Goal: Task Accomplishment & Management: Complete application form

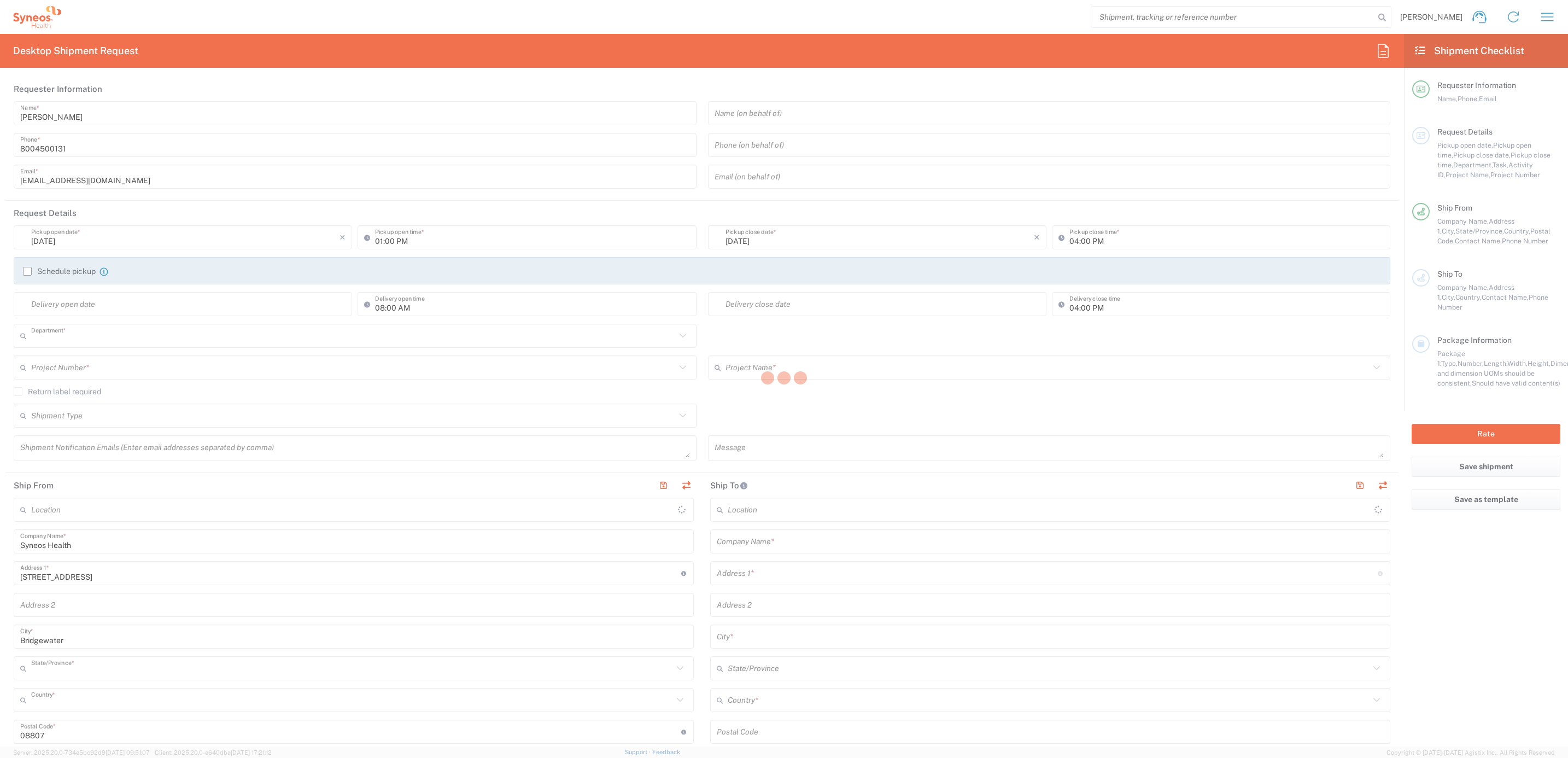
type input "4205"
type input "[US_STATE]"
type input "[GEOGRAPHIC_DATA]"
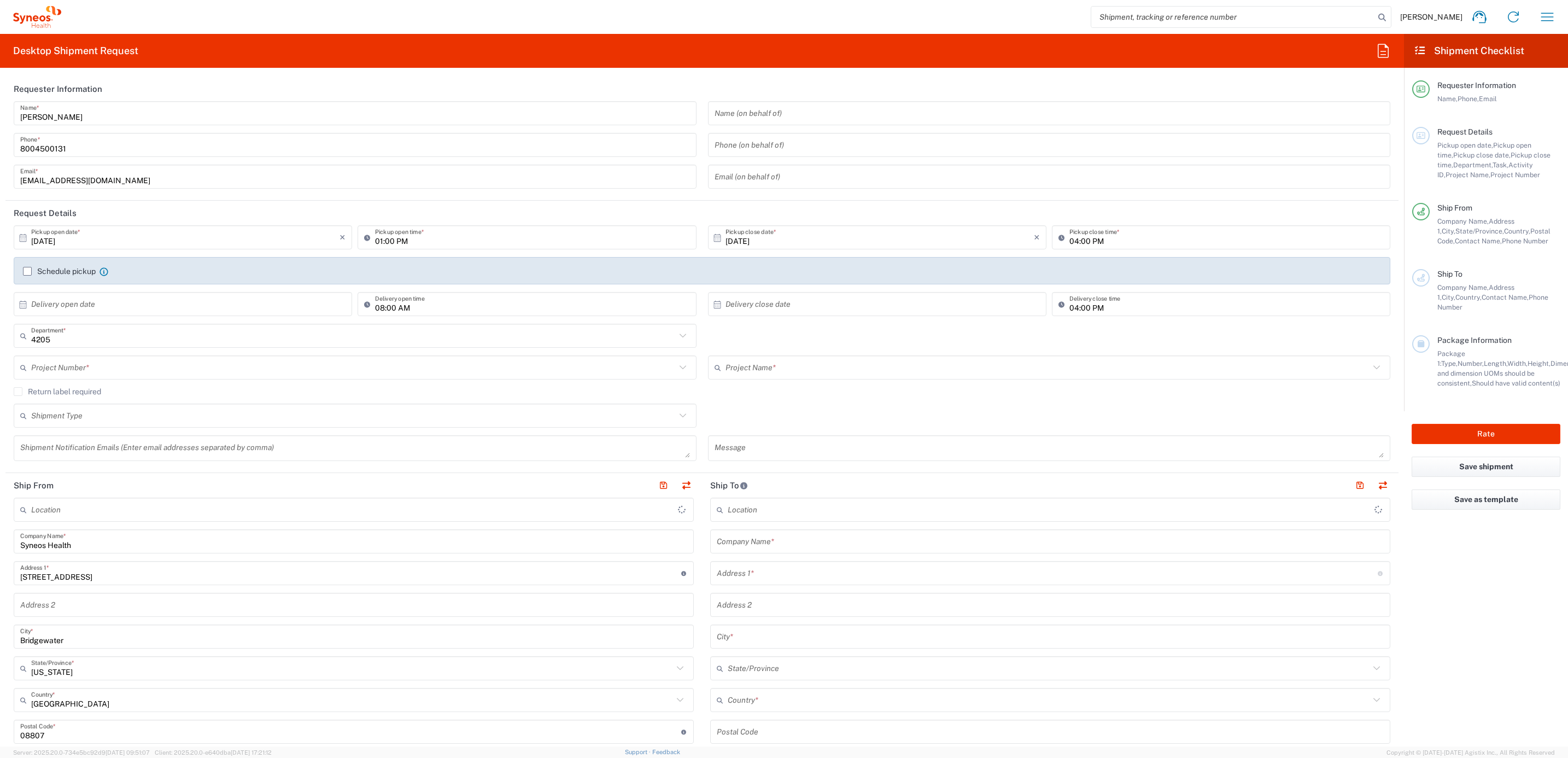
type input "Syneos Health Commercial Servi- [GEOGRAPHIC_DATA] [GEOGRAPHIC_DATA]"
click at [83, 112] on input "[PERSON_NAME]" at bounding box center [355, 113] width 670 height 19
click at [83, 112] on input "Brian Fenner" at bounding box center [355, 113] width 670 height 19
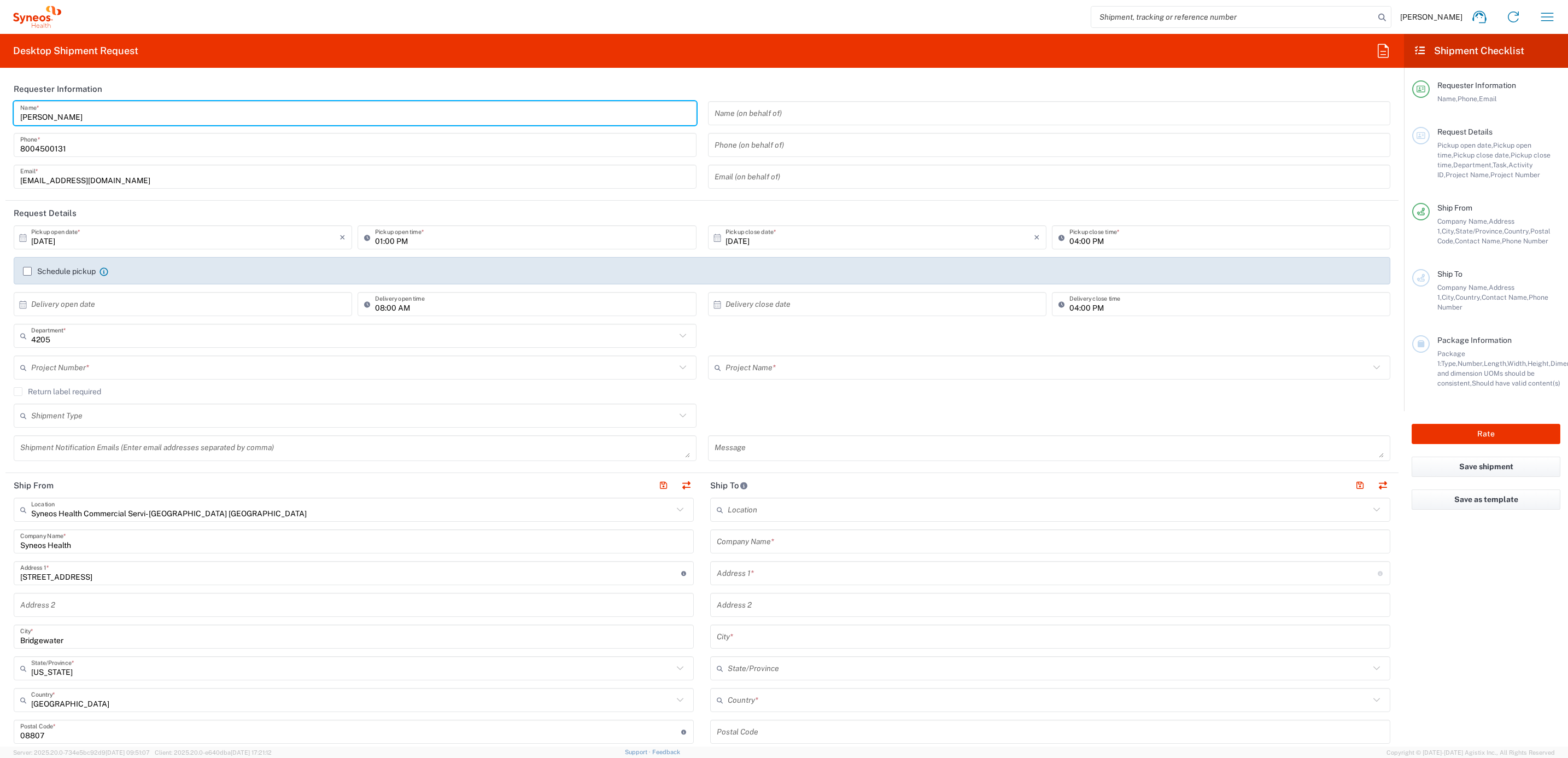
click at [83, 112] on input "Brian Fenner" at bounding box center [355, 113] width 670 height 19
click at [89, 111] on input "Syneos Deployments" at bounding box center [355, 113] width 670 height 19
drag, startPoint x: 115, startPoint y: 115, endPoint x: 10, endPoint y: 117, distance: 105.0
click at [10, 117] on div "Syneos Deployments Name * 8004500131 Phone * deployments@syneoshealth.com Email…" at bounding box center [355, 149] width 695 height 95
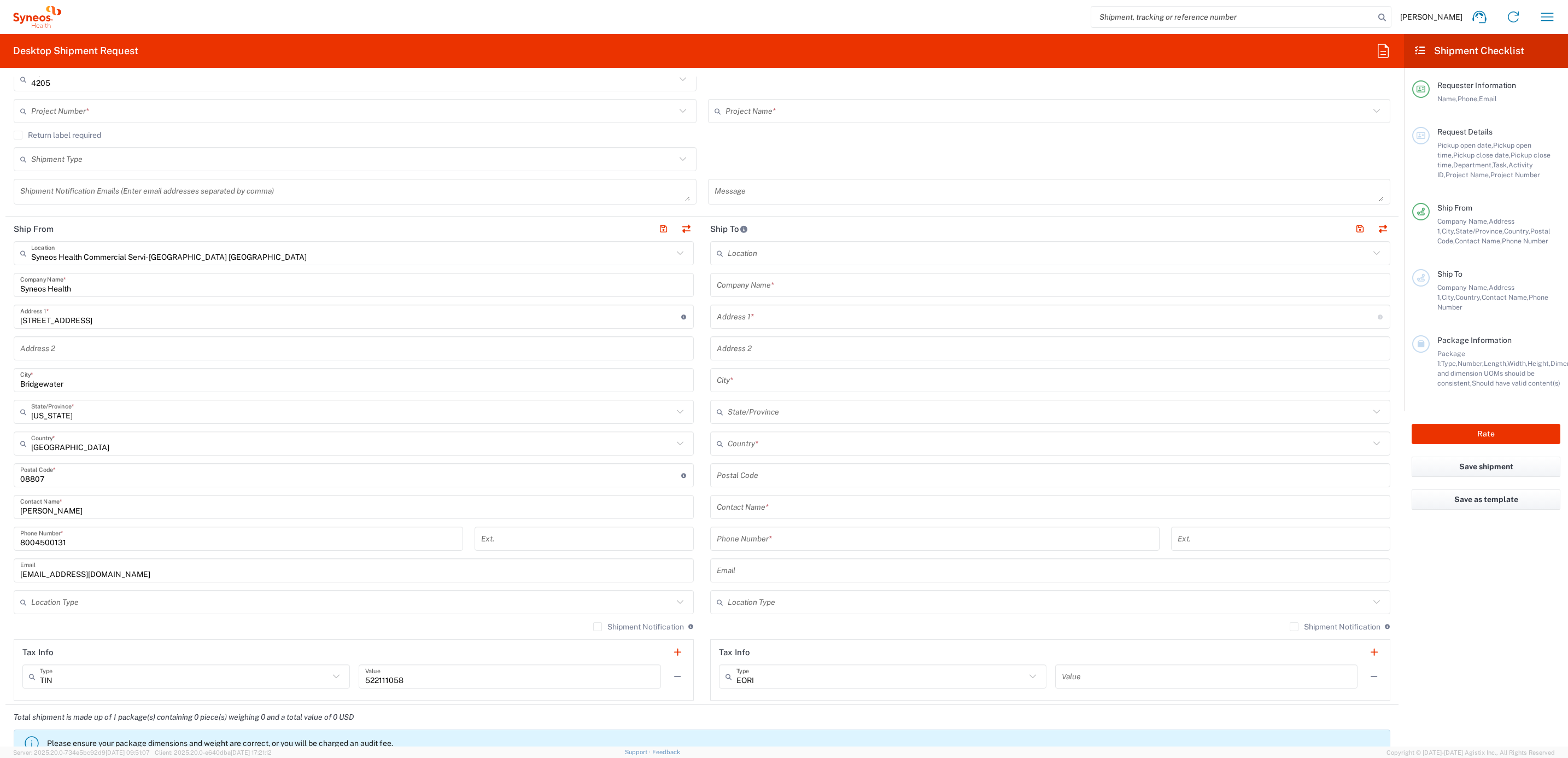
scroll to position [246, 0]
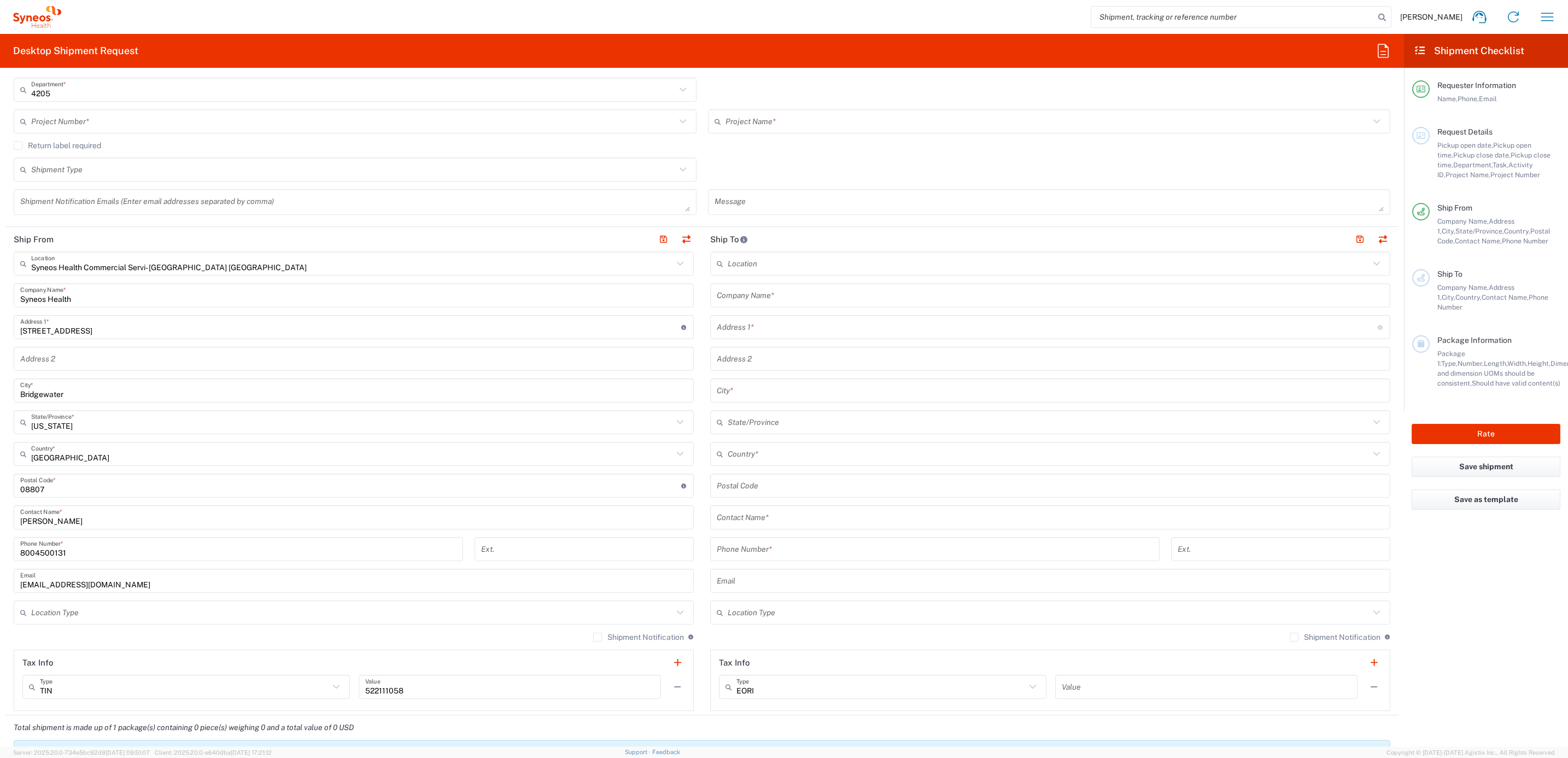
type input "Syneos Deployments"
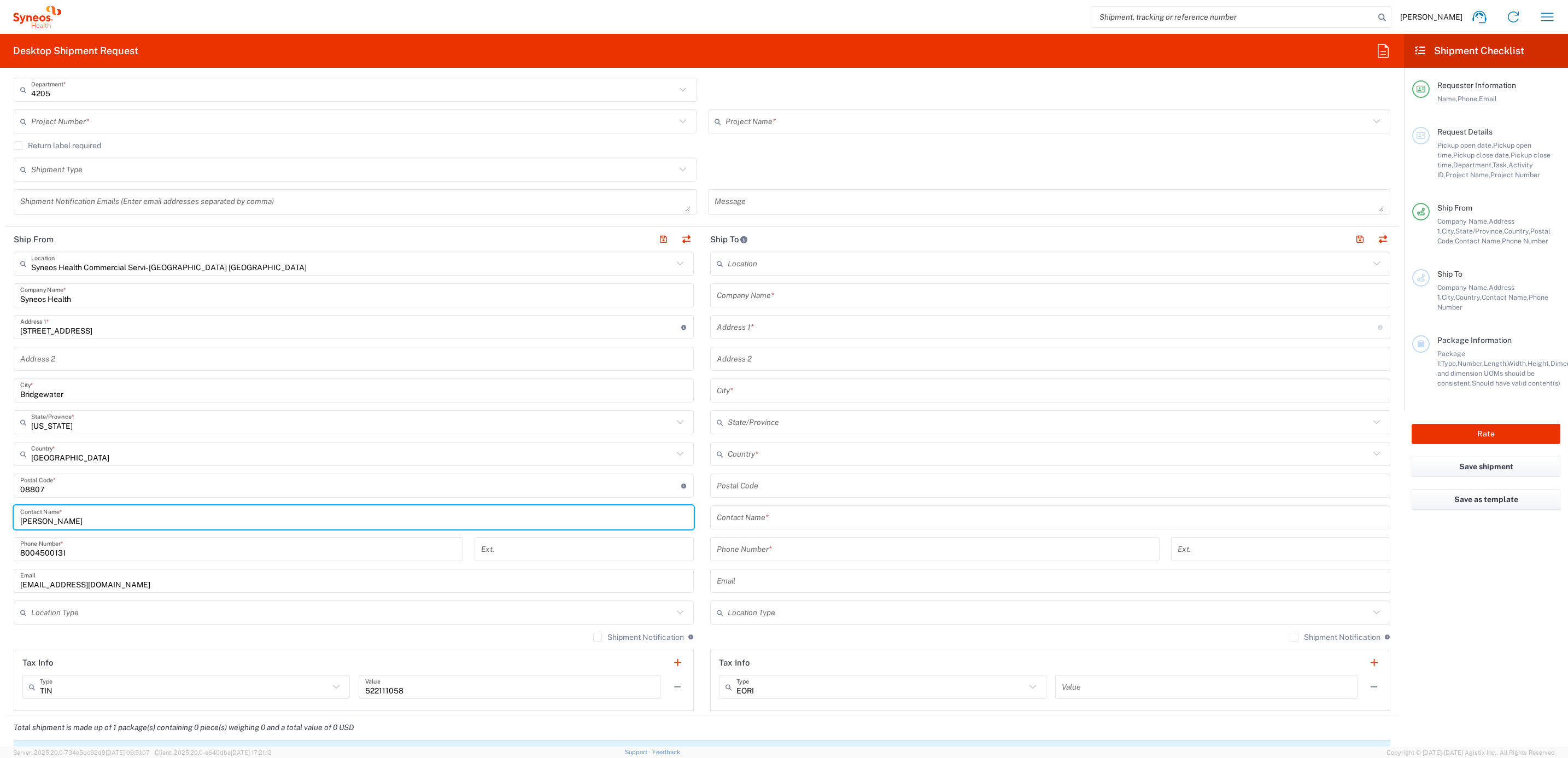
drag, startPoint x: 89, startPoint y: 513, endPoint x: -18, endPoint y: 504, distance: 107.4
click at [0, 504] on html "Brian Fenner Home Shipment estimator Shipment tracking Desktop shipment request…" at bounding box center [784, 379] width 1568 height 758
paste input "Syneos Deployments"
type input "Syneos Deployments"
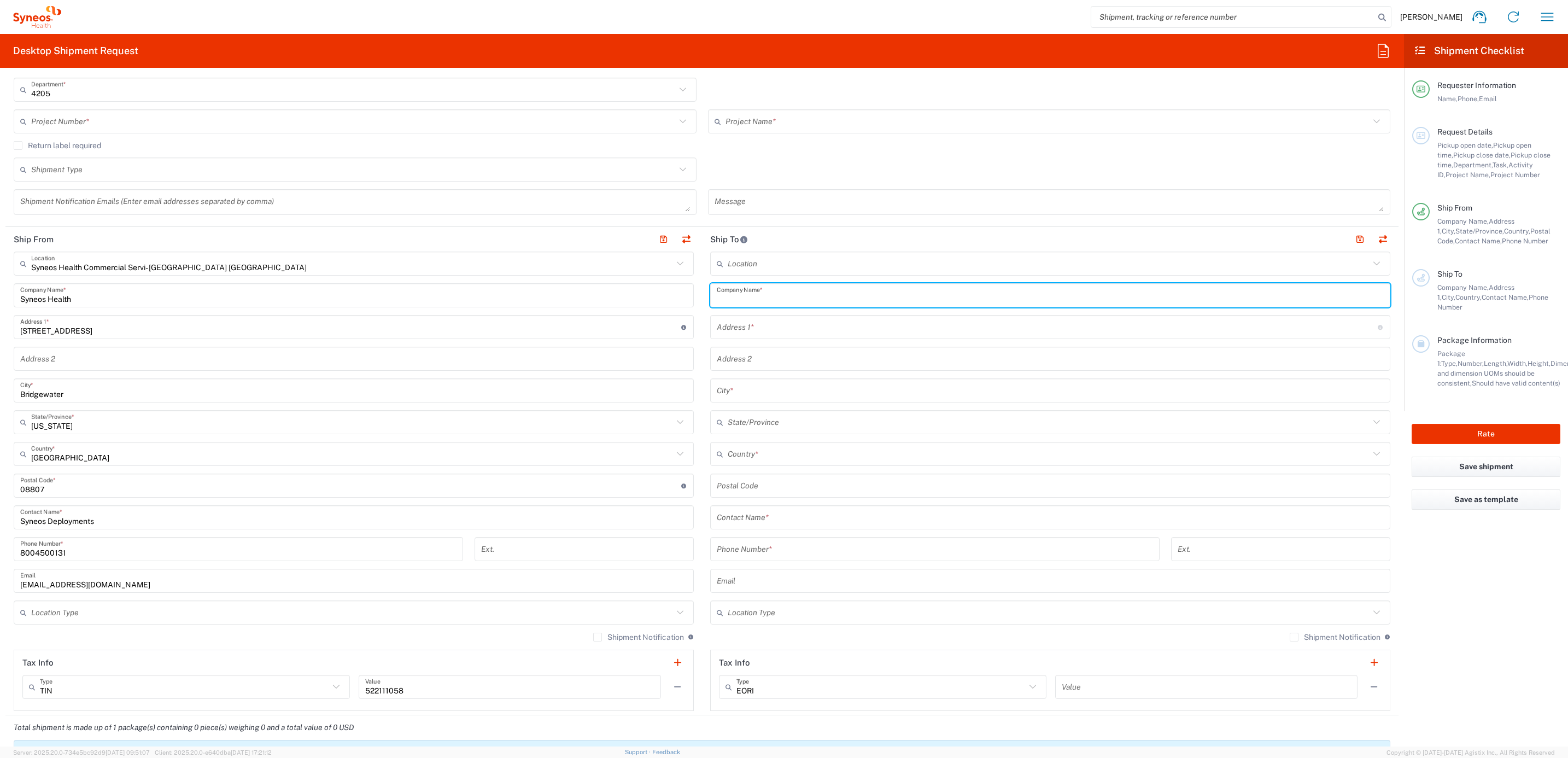
click at [763, 301] on input "text" at bounding box center [1051, 295] width 667 height 19
paste input "Douglas Jacobson"
type input "Douglas Jacobson"
click at [761, 514] on input "text" at bounding box center [1051, 517] width 667 height 19
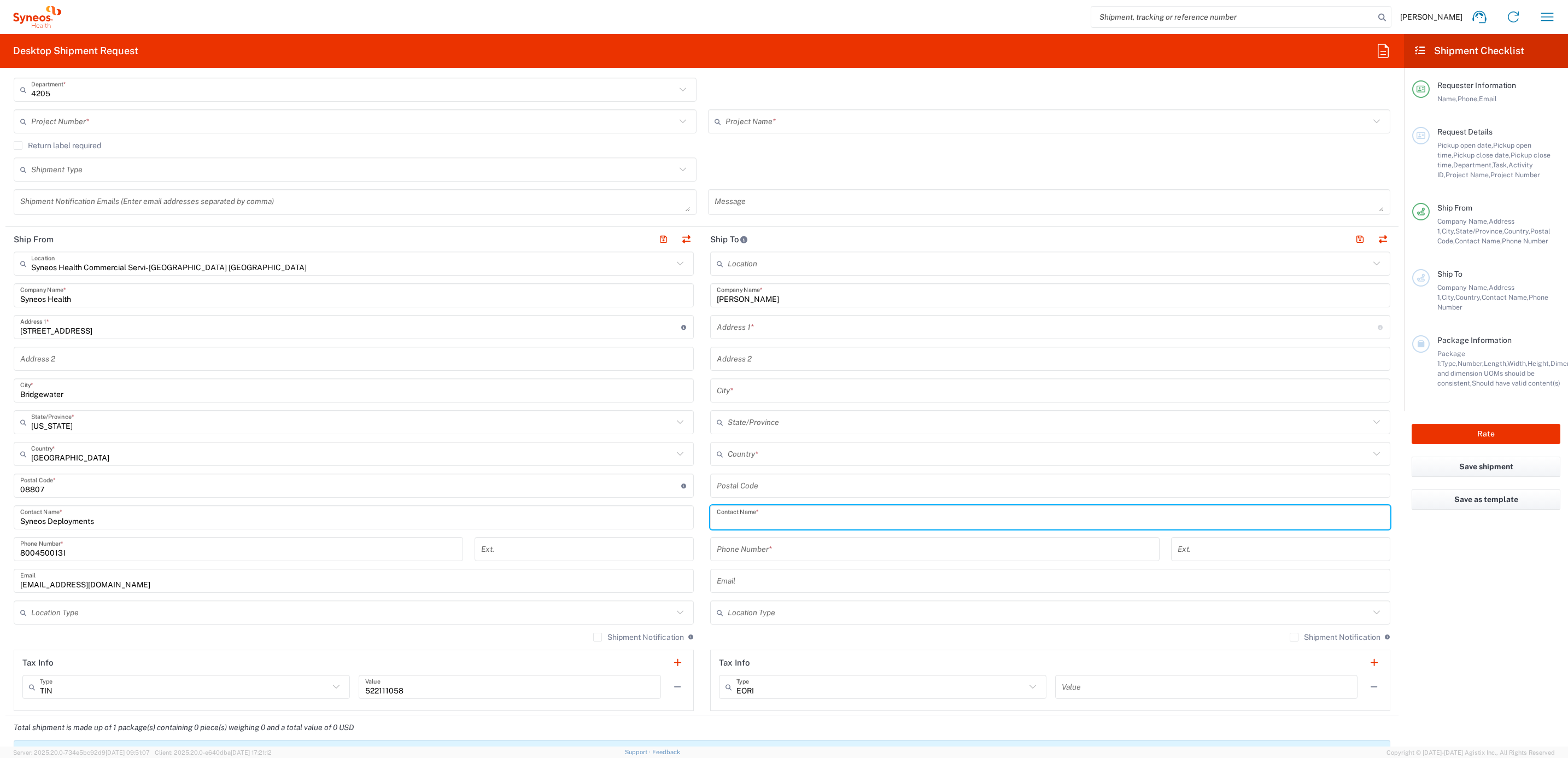
paste input "Douglas Jacobson"
type input "Douglas Jacobson"
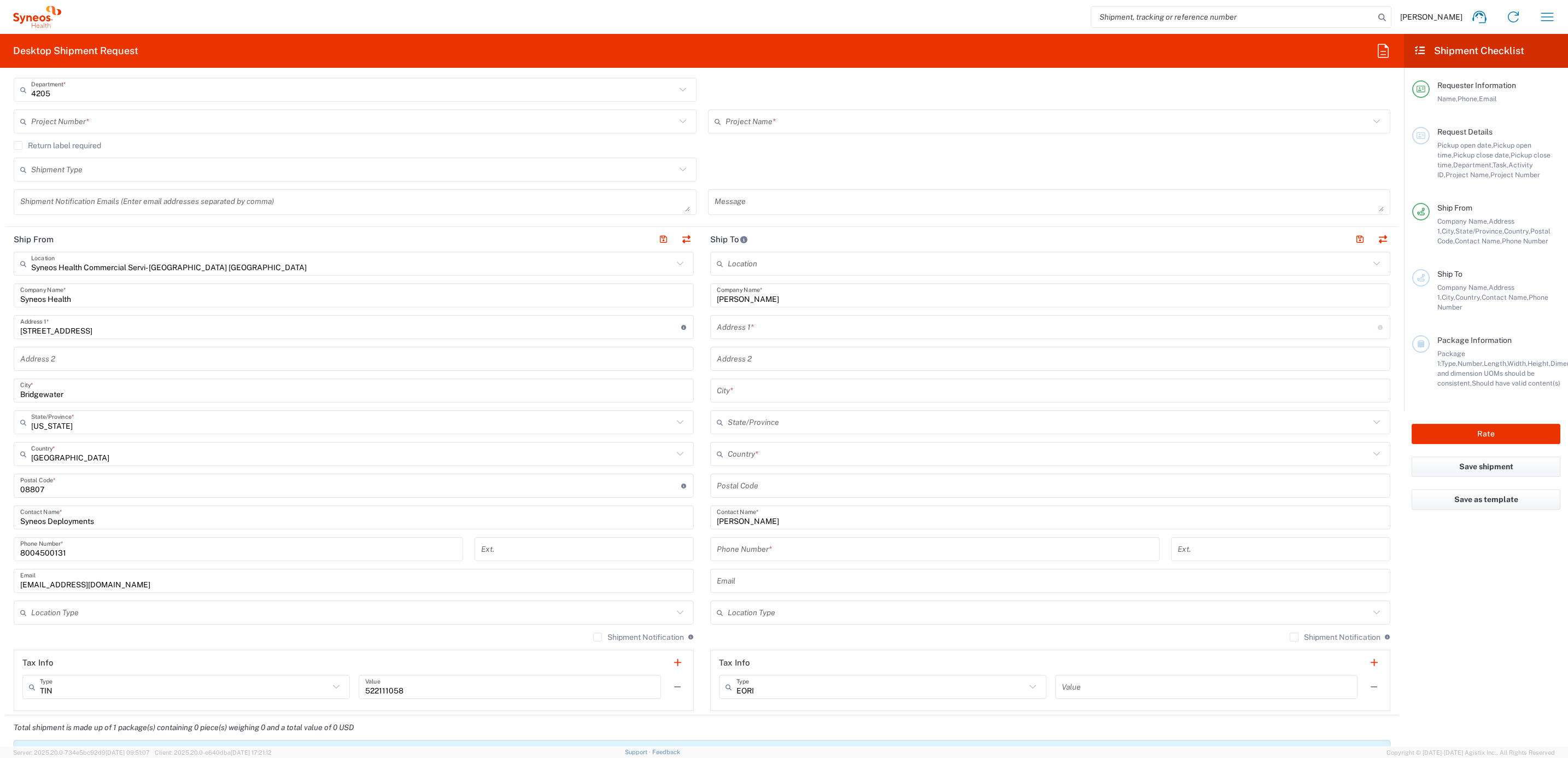
click at [752, 336] on input "text" at bounding box center [1048, 327] width 661 height 19
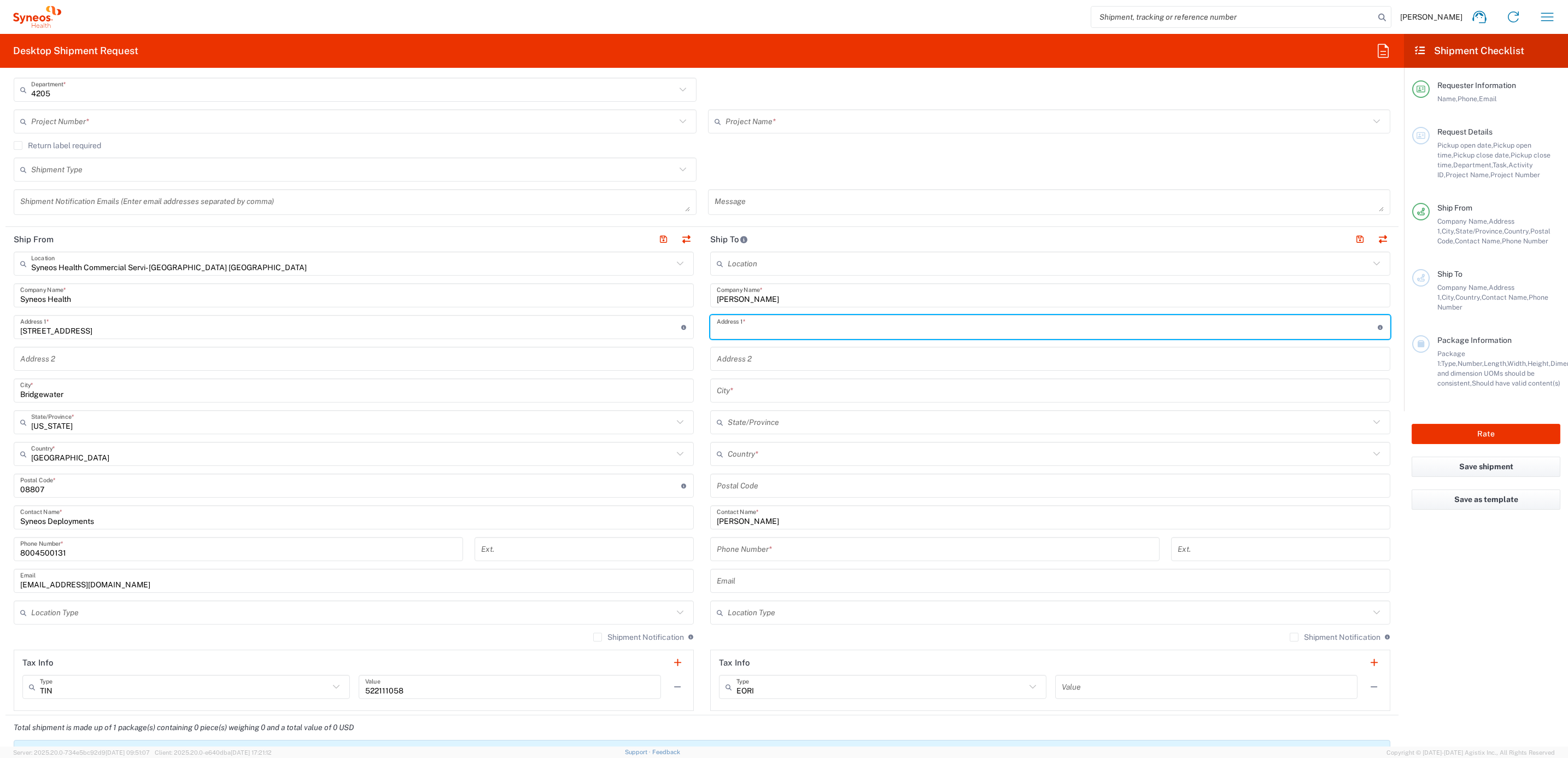
paste input "3080 Hampton CT."
type input "3080 Hampton CT."
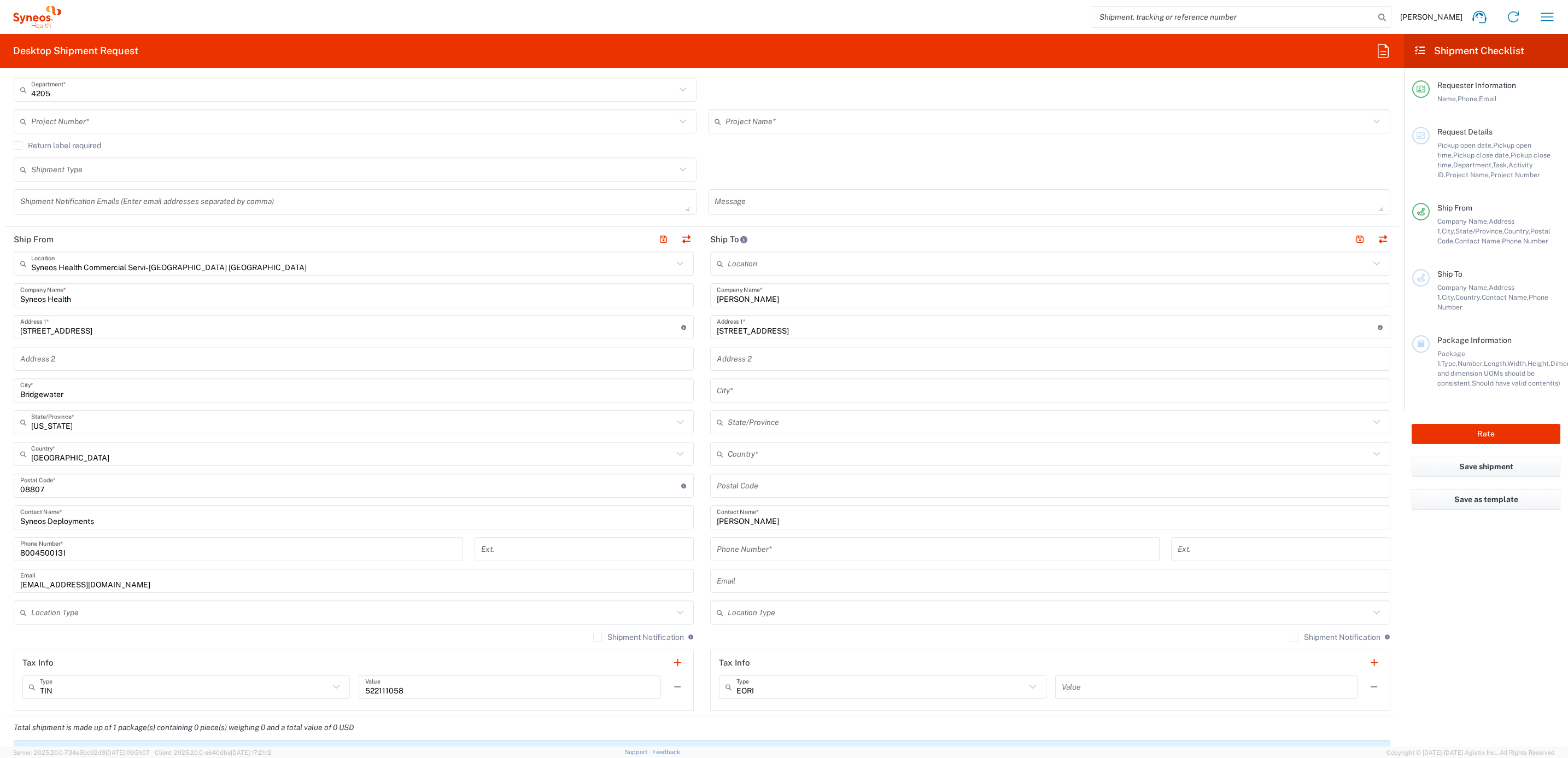
drag, startPoint x: 744, startPoint y: 401, endPoint x: 753, endPoint y: 395, distance: 10.8
click at [744, 401] on div "City *" at bounding box center [1050, 391] width 680 height 24
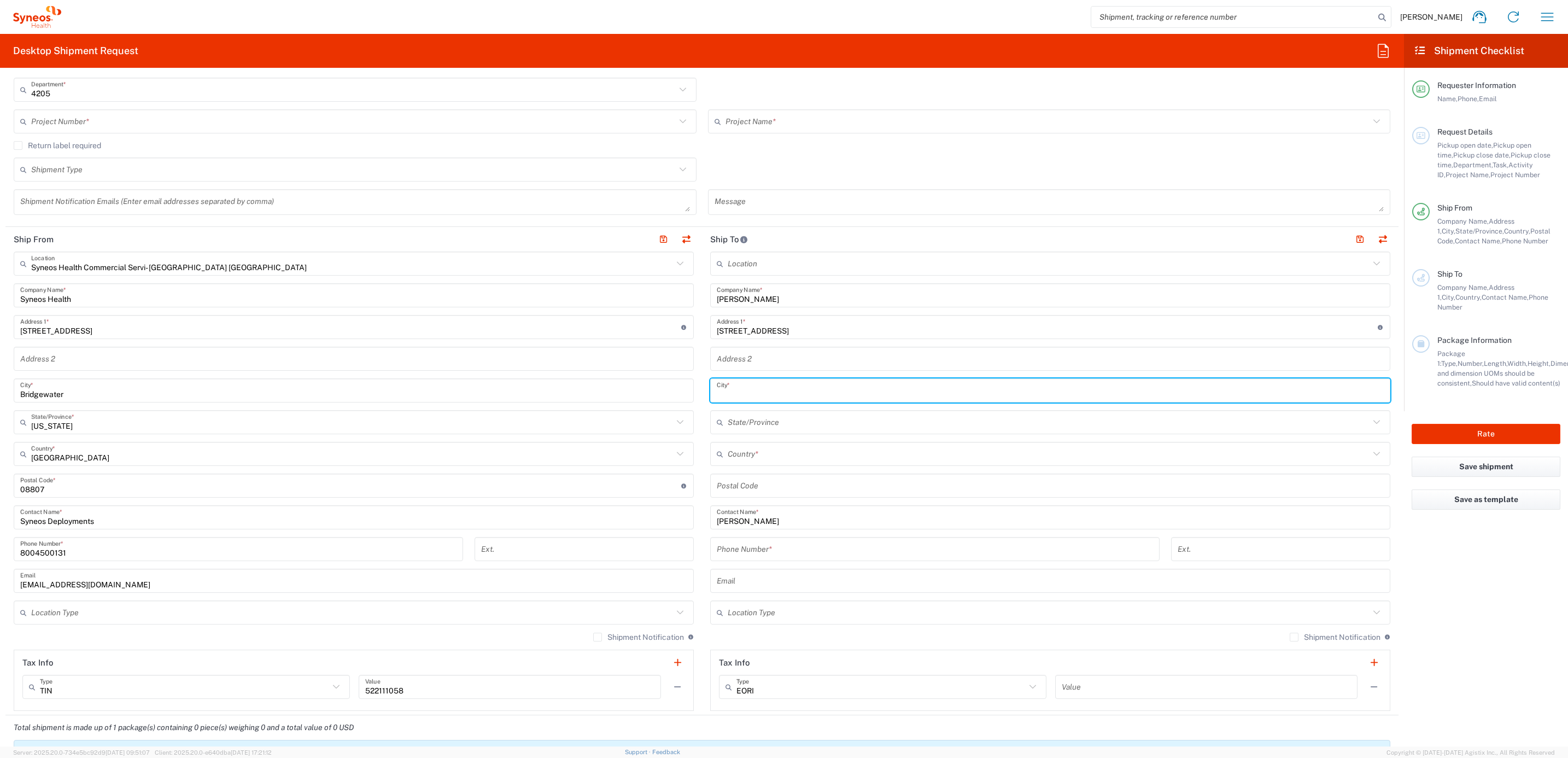
paste input "Maineville"
type input "Maineville"
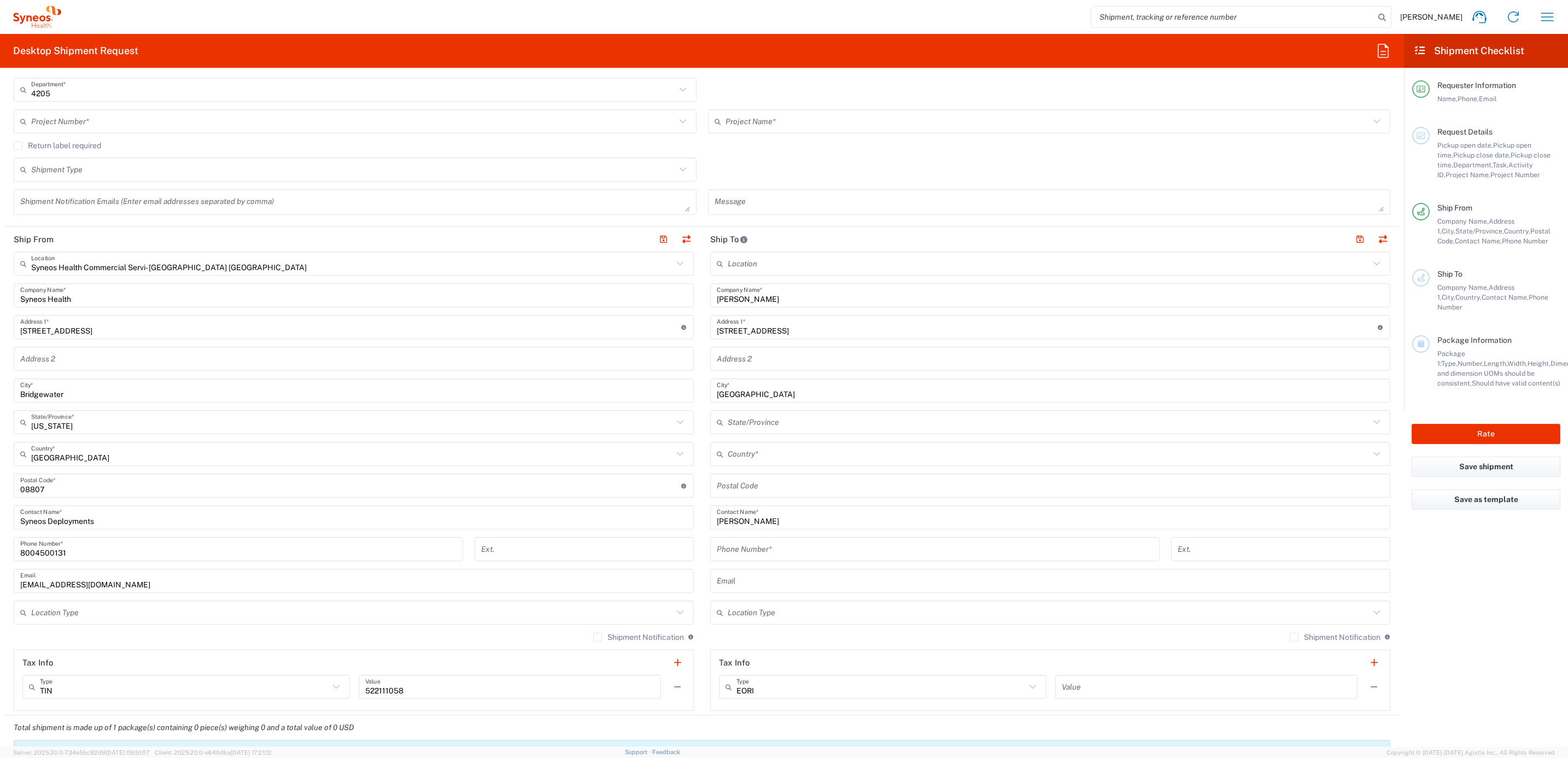
click at [749, 481] on input "undefined" at bounding box center [1051, 485] width 667 height 19
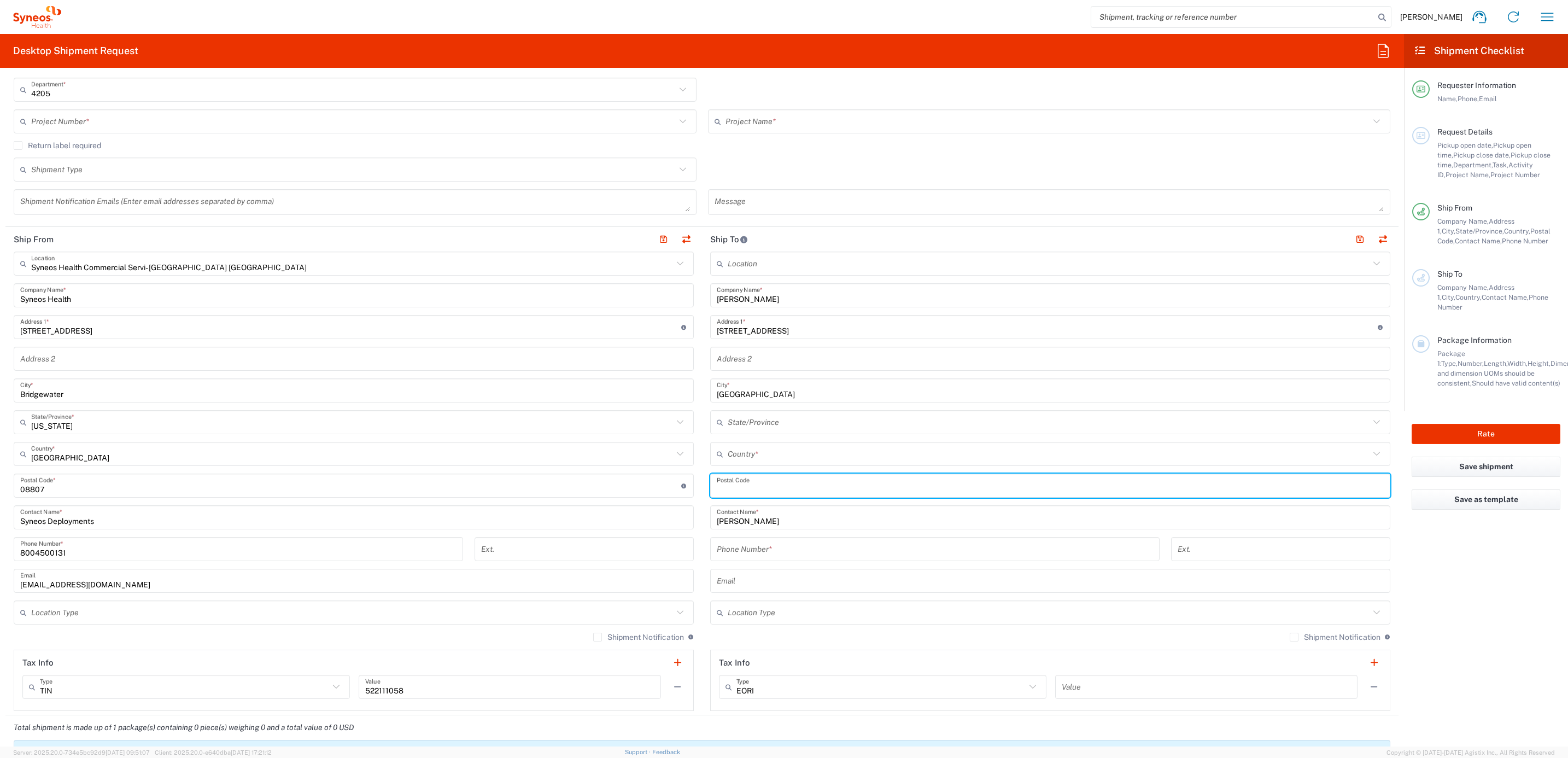
paste input "45039"
type input "45039"
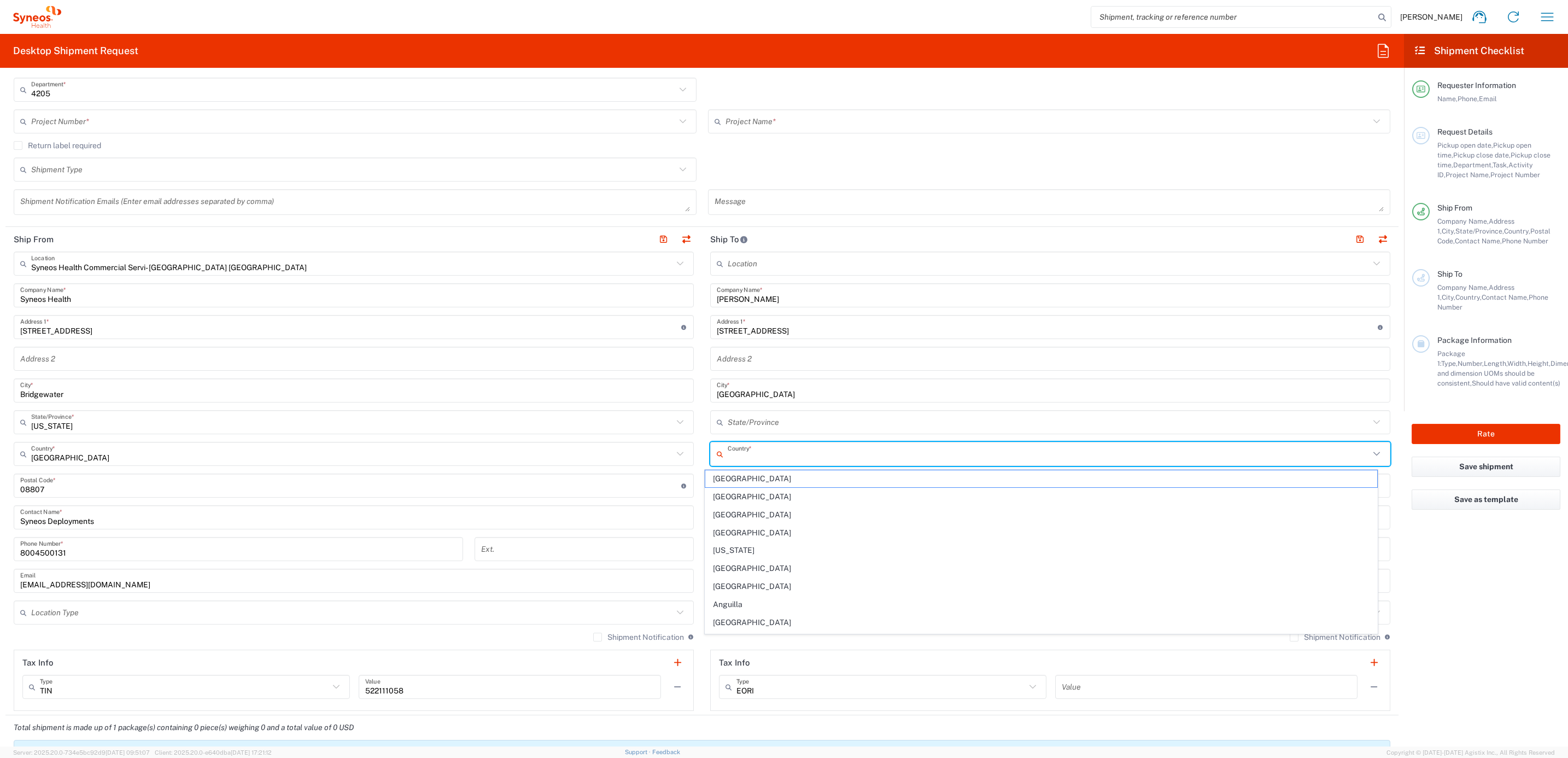
click at [744, 457] on input "text" at bounding box center [1048, 454] width 642 height 19
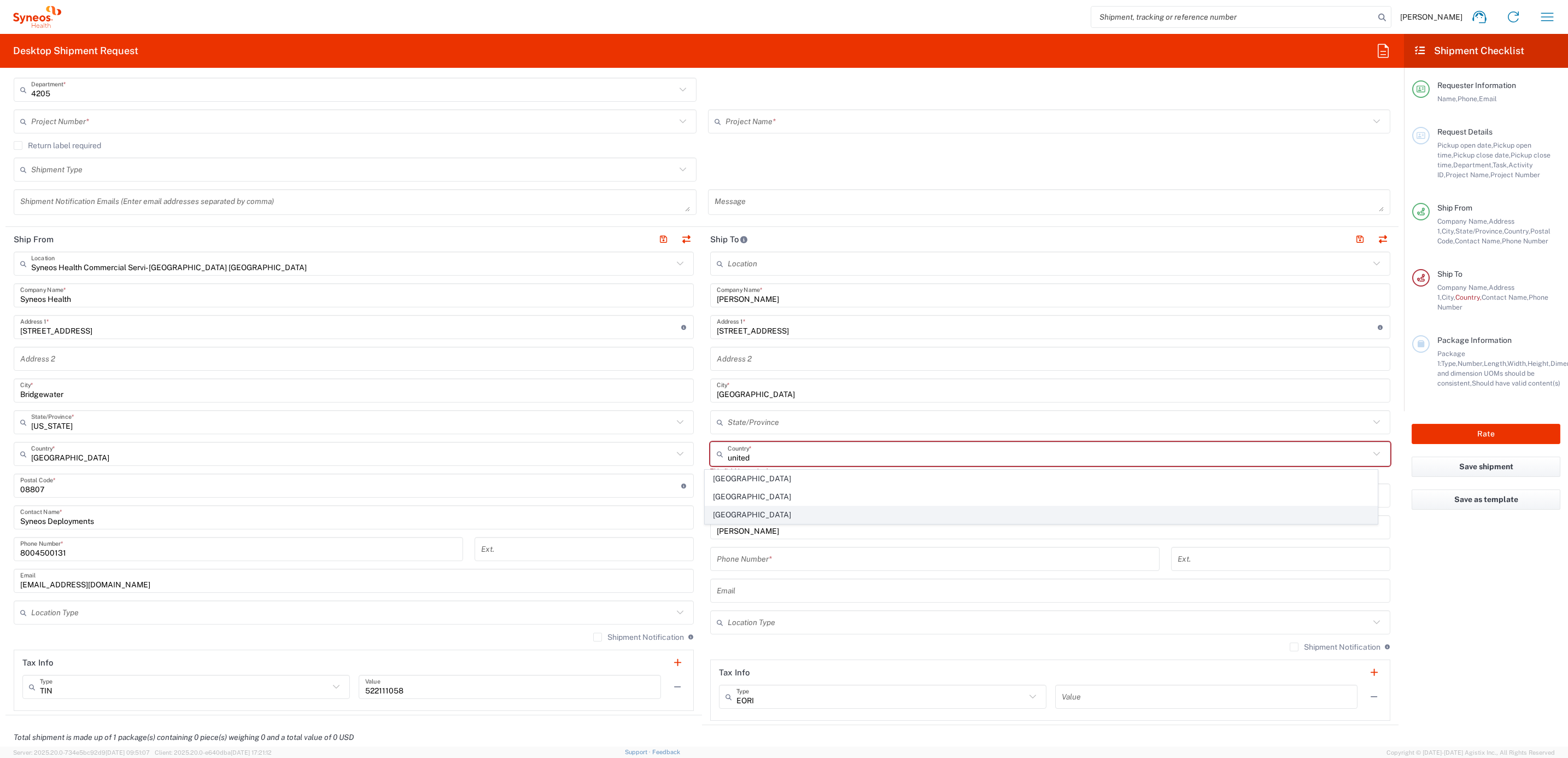
click at [723, 516] on span "United States" at bounding box center [1041, 515] width 672 height 17
type input "United States"
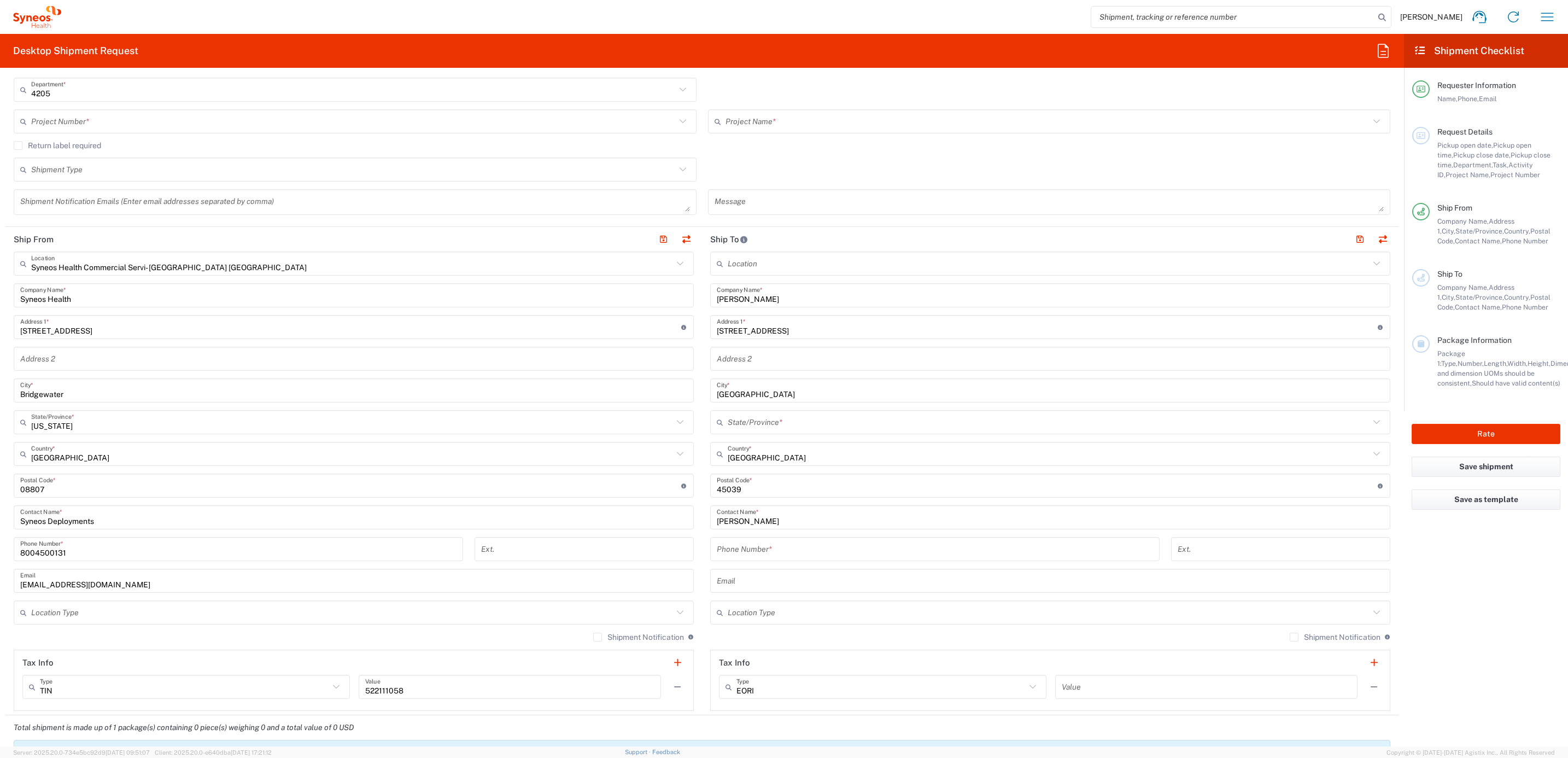
click at [758, 415] on input "text" at bounding box center [1048, 422] width 642 height 19
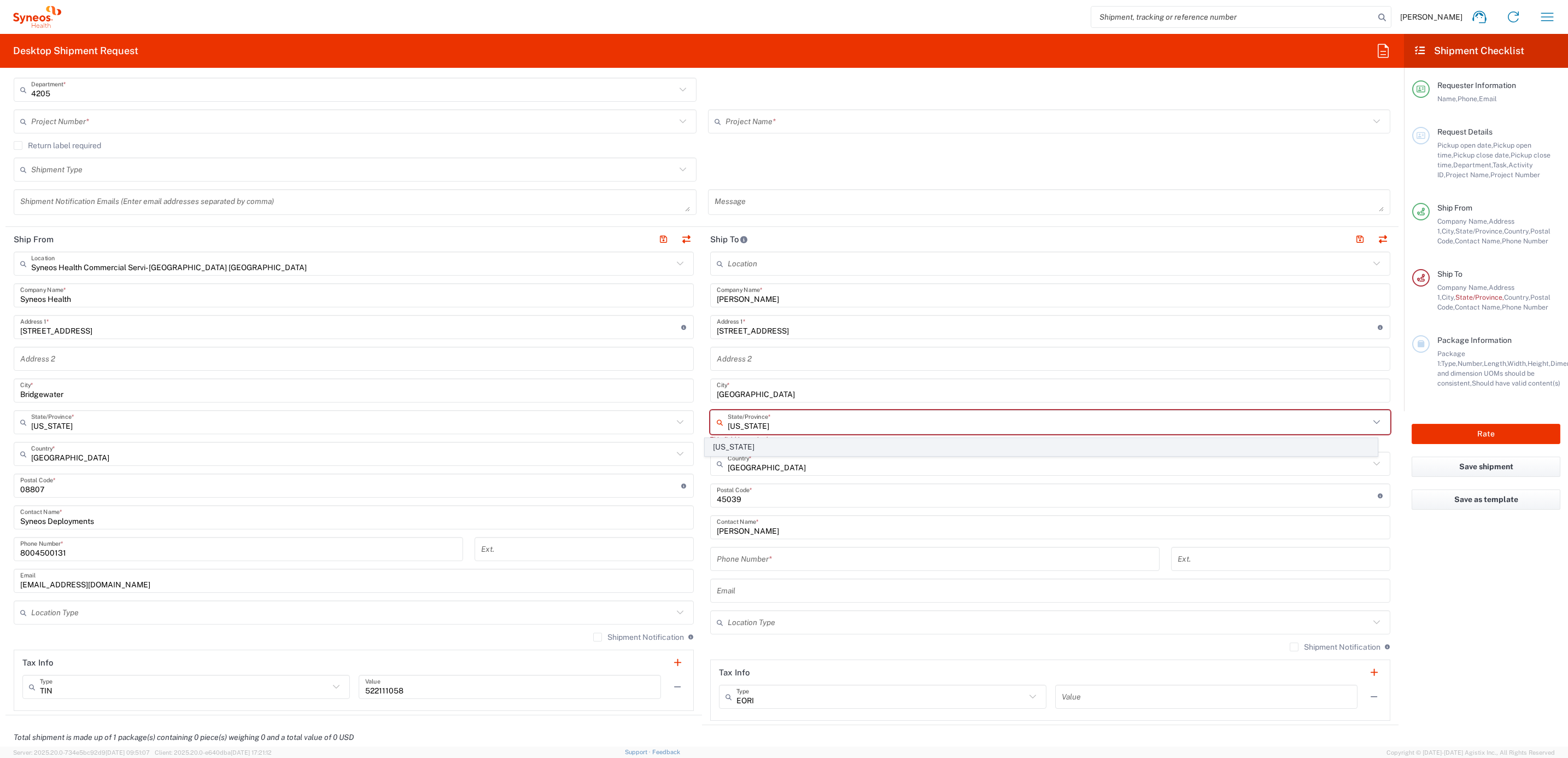
type input "Ohio"
click at [738, 446] on span "Ohio" at bounding box center [1041, 447] width 672 height 17
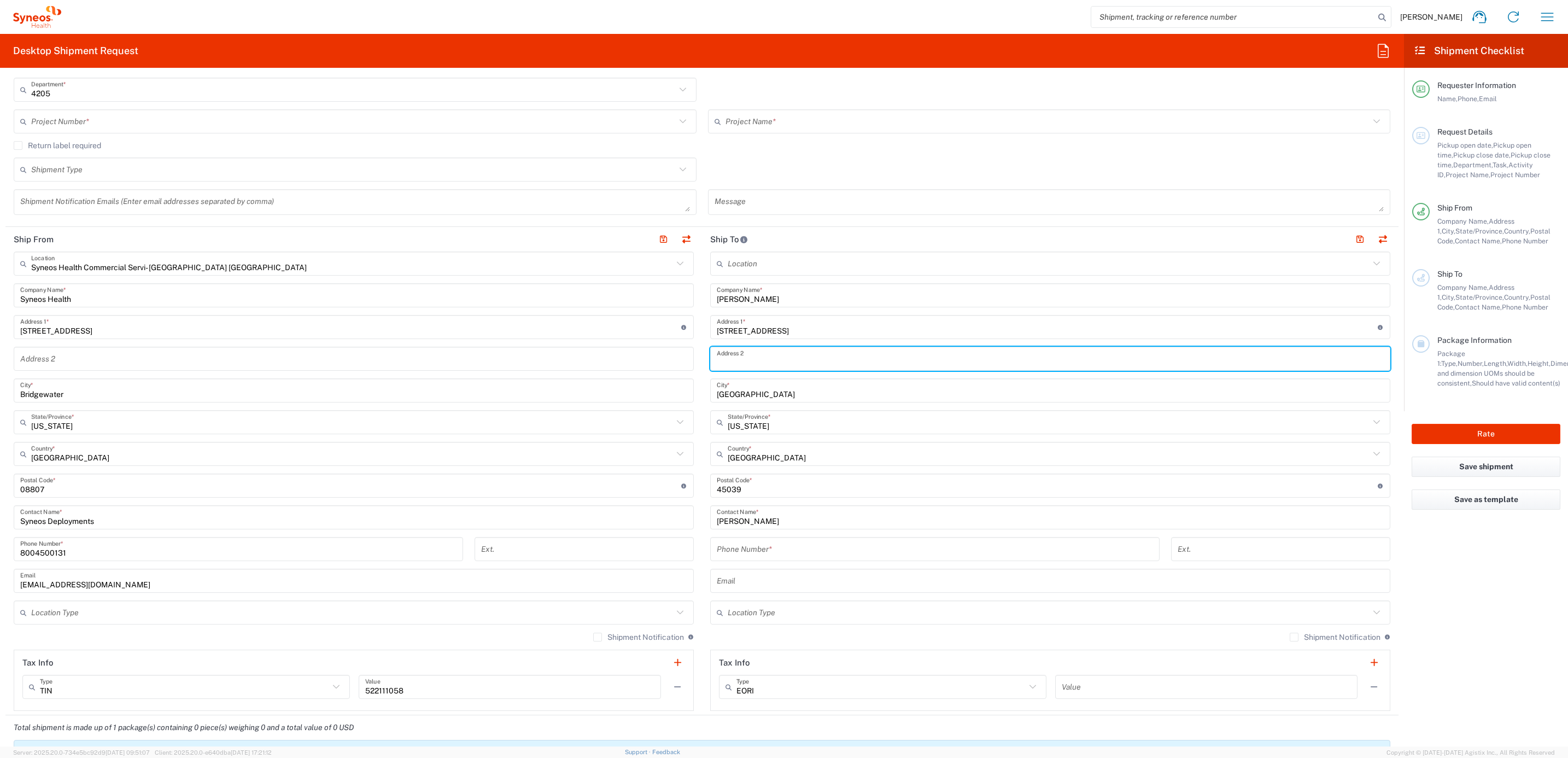
click at [770, 367] on input "text" at bounding box center [1051, 359] width 667 height 19
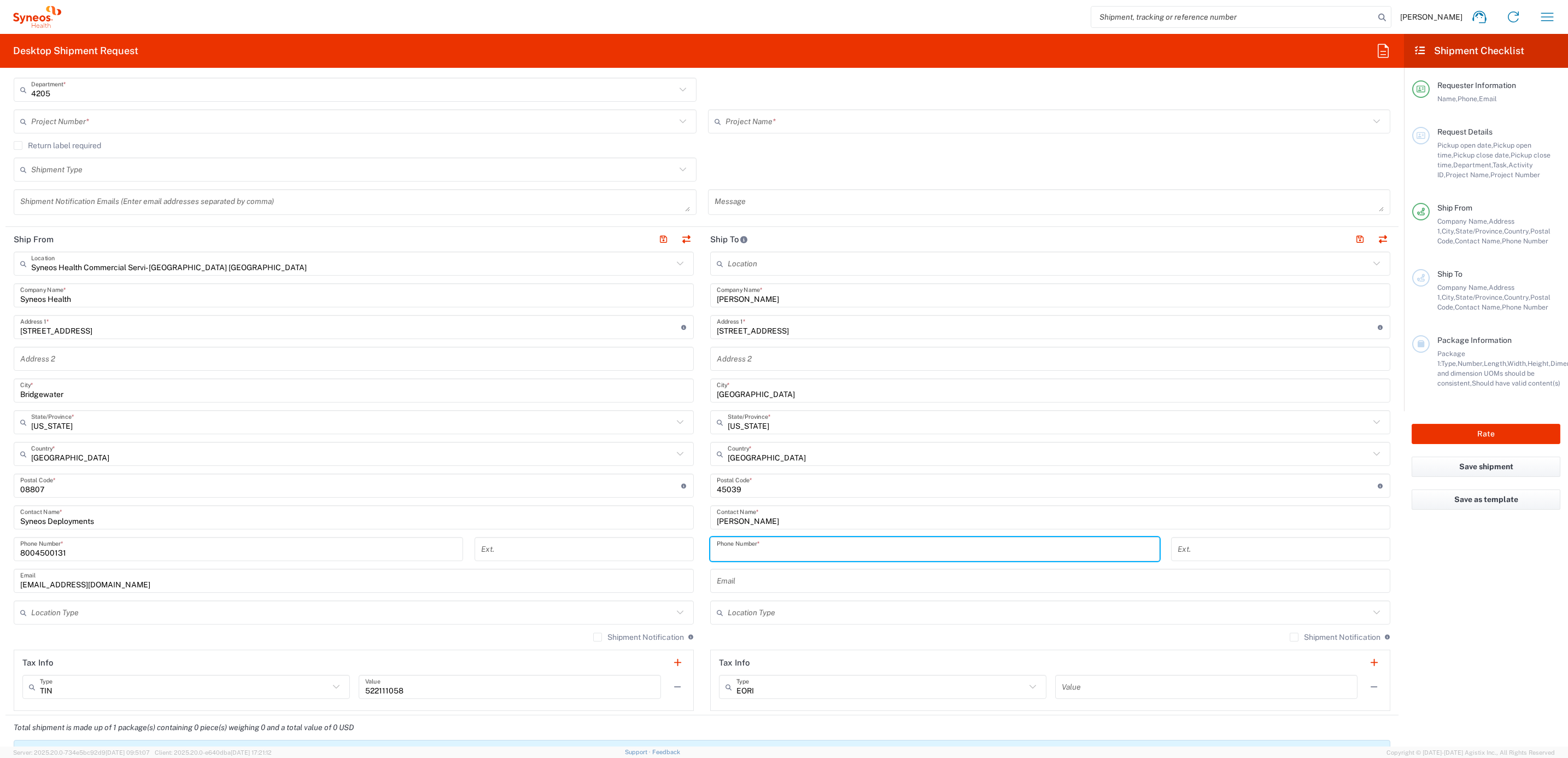
click at [717, 550] on input "tel" at bounding box center [935, 549] width 436 height 19
paste input "(513) 314-3402"
type input "(513) 314-3402"
click at [702, 527] on main "Location Addison Whitney LLC-Morrisvile NC US Barcelona-Syneos Health BioSector…" at bounding box center [1050, 481] width 696 height 459
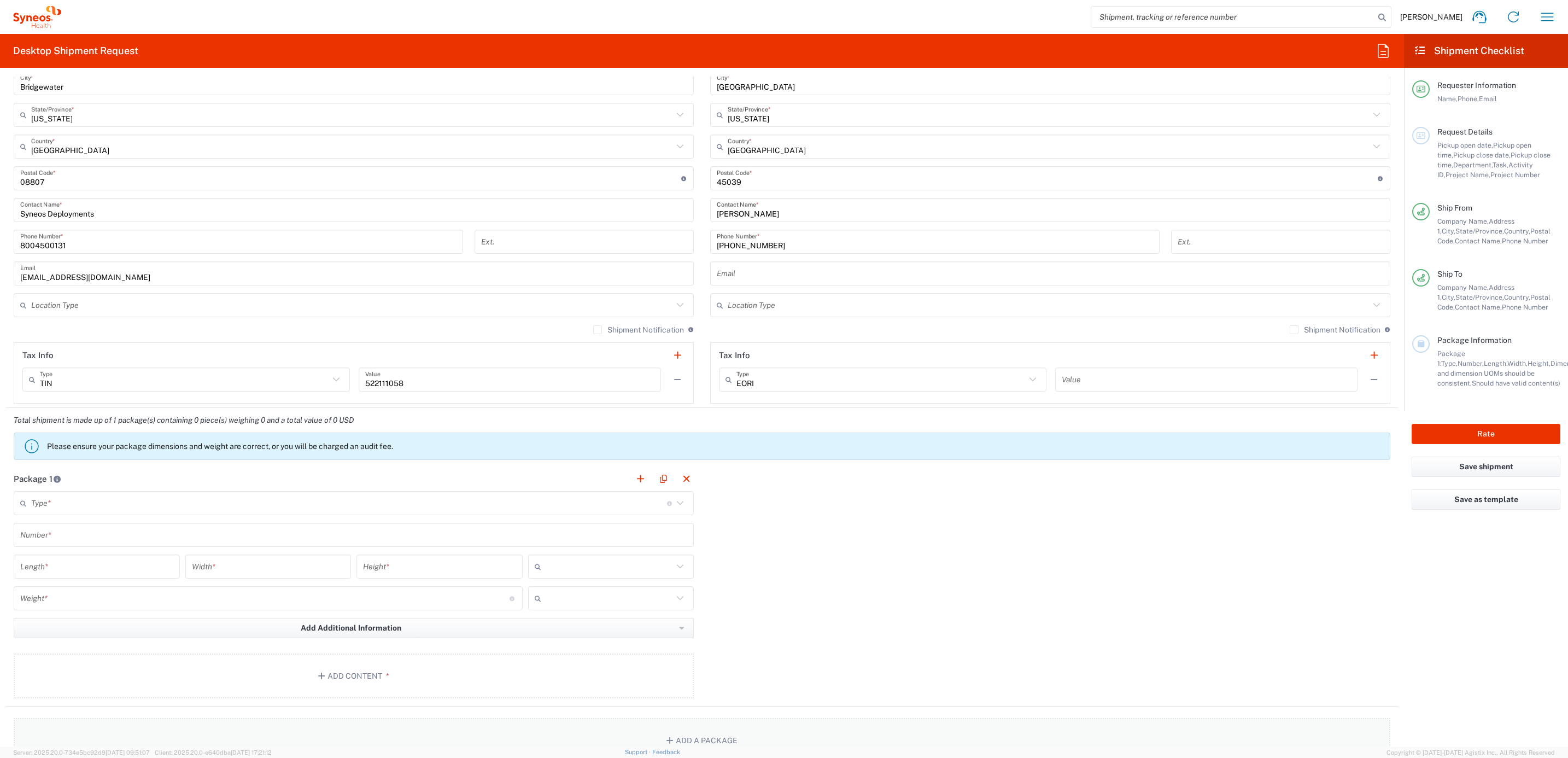
scroll to position [820, 0]
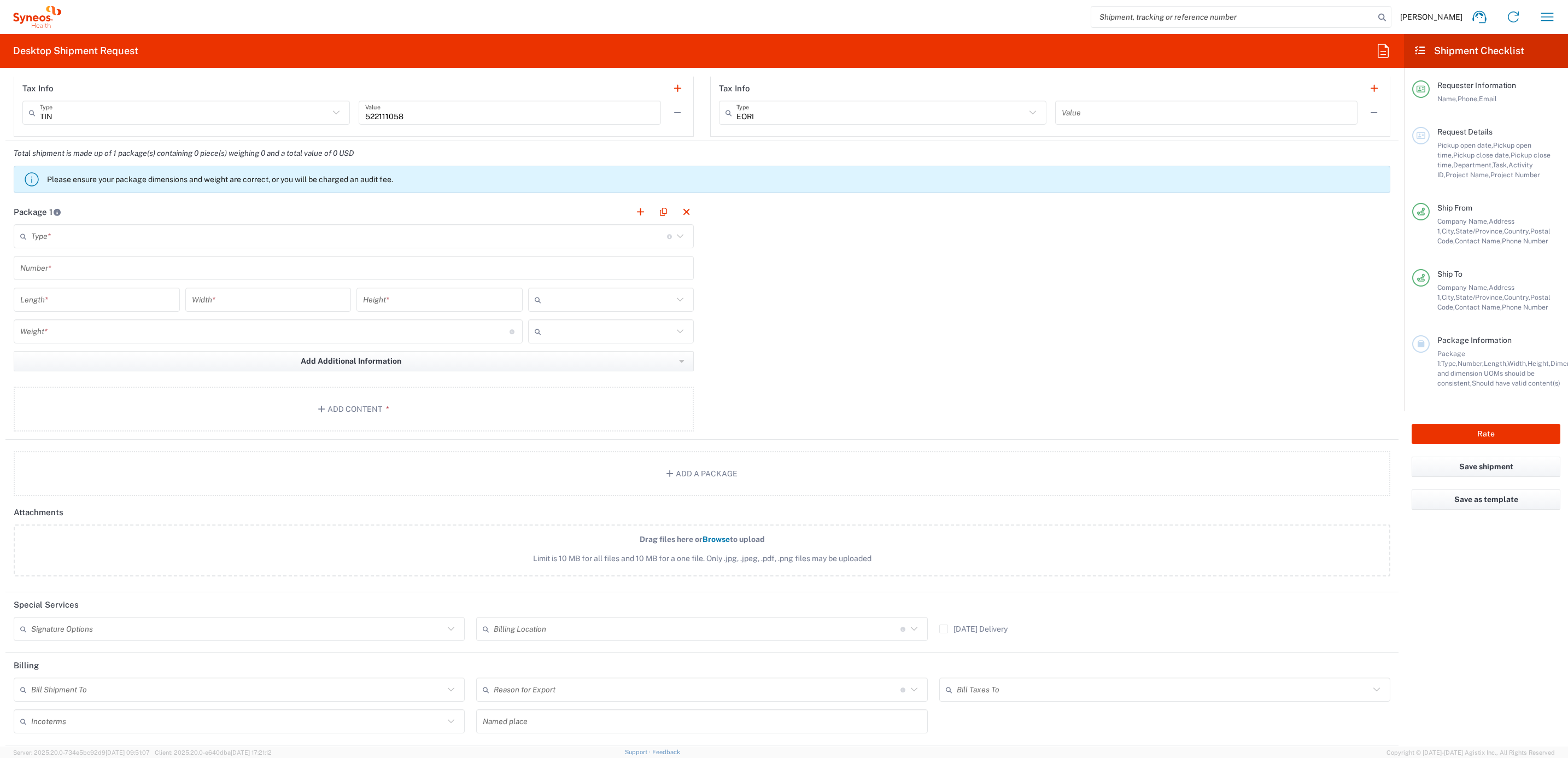
click at [86, 239] on input "text" at bounding box center [349, 236] width 636 height 19
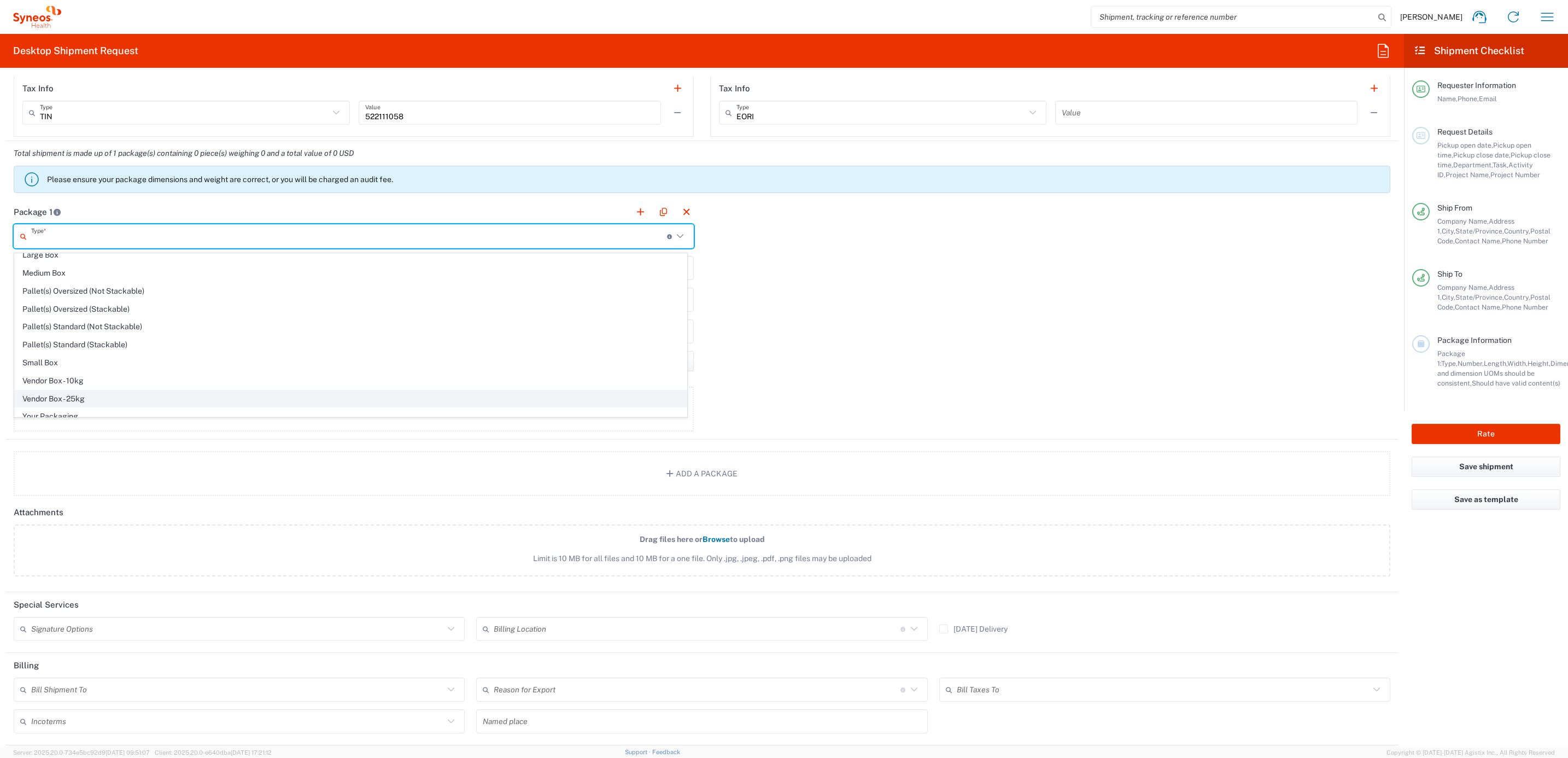
scroll to position [40, 0]
click at [78, 412] on span "Your Packaging" at bounding box center [351, 409] width 672 height 17
type input "Your Packaging"
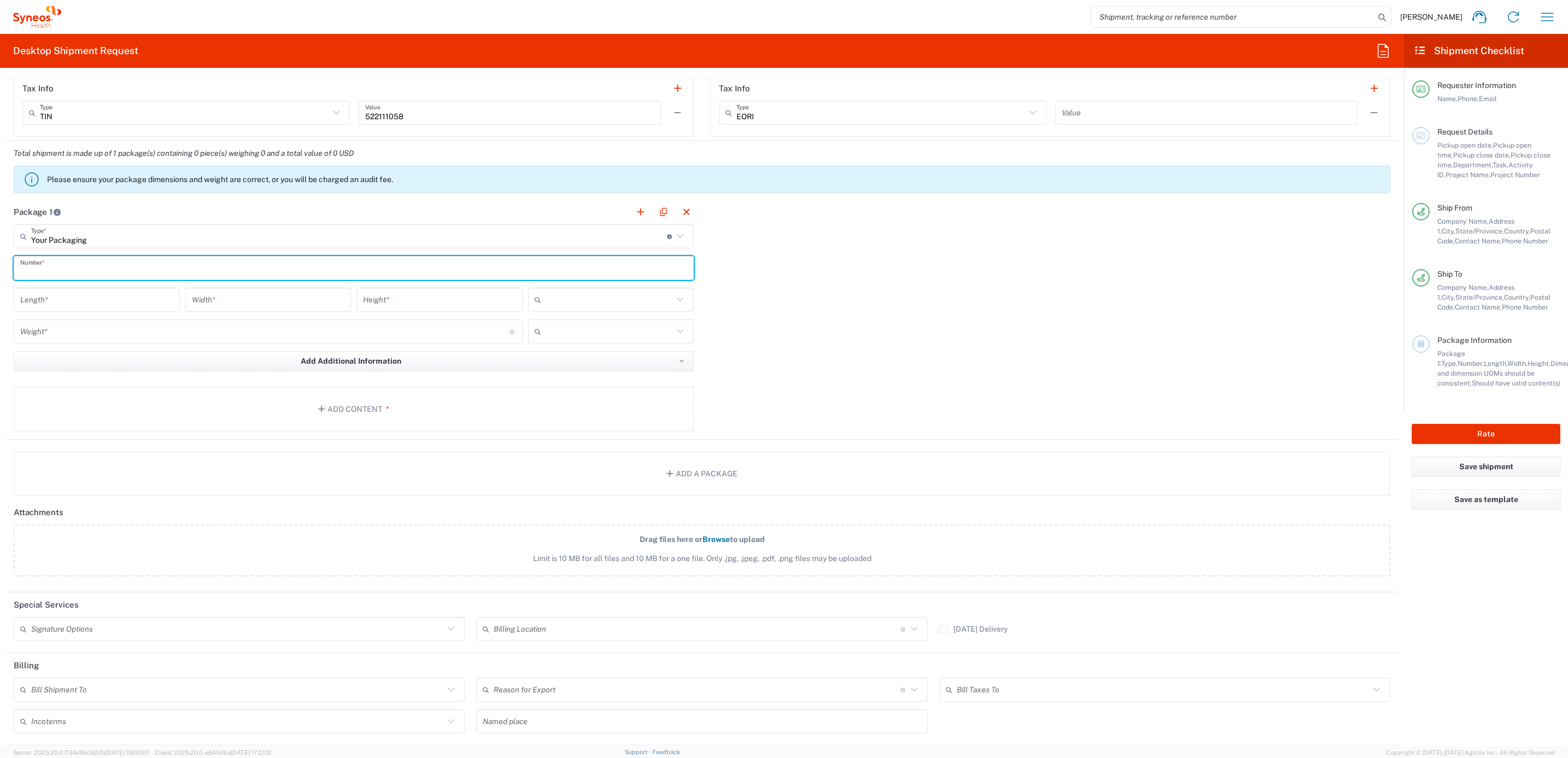
click at [121, 277] on input "text" at bounding box center [354, 268] width 667 height 19
type input "1"
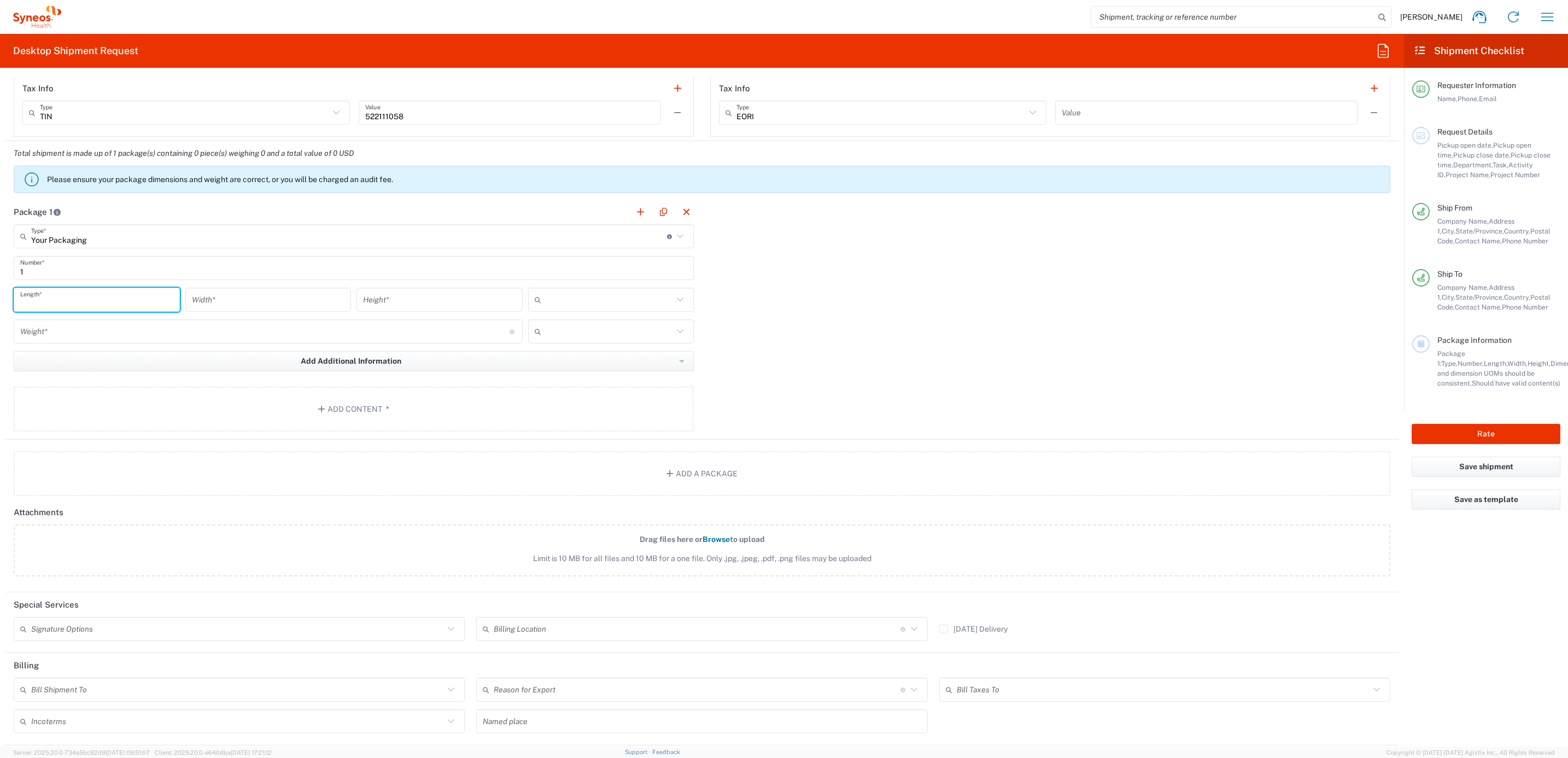
click at [88, 306] on input "number" at bounding box center [96, 300] width 153 height 19
type input "1"
type input "15"
type input "12.5"
type input "1"
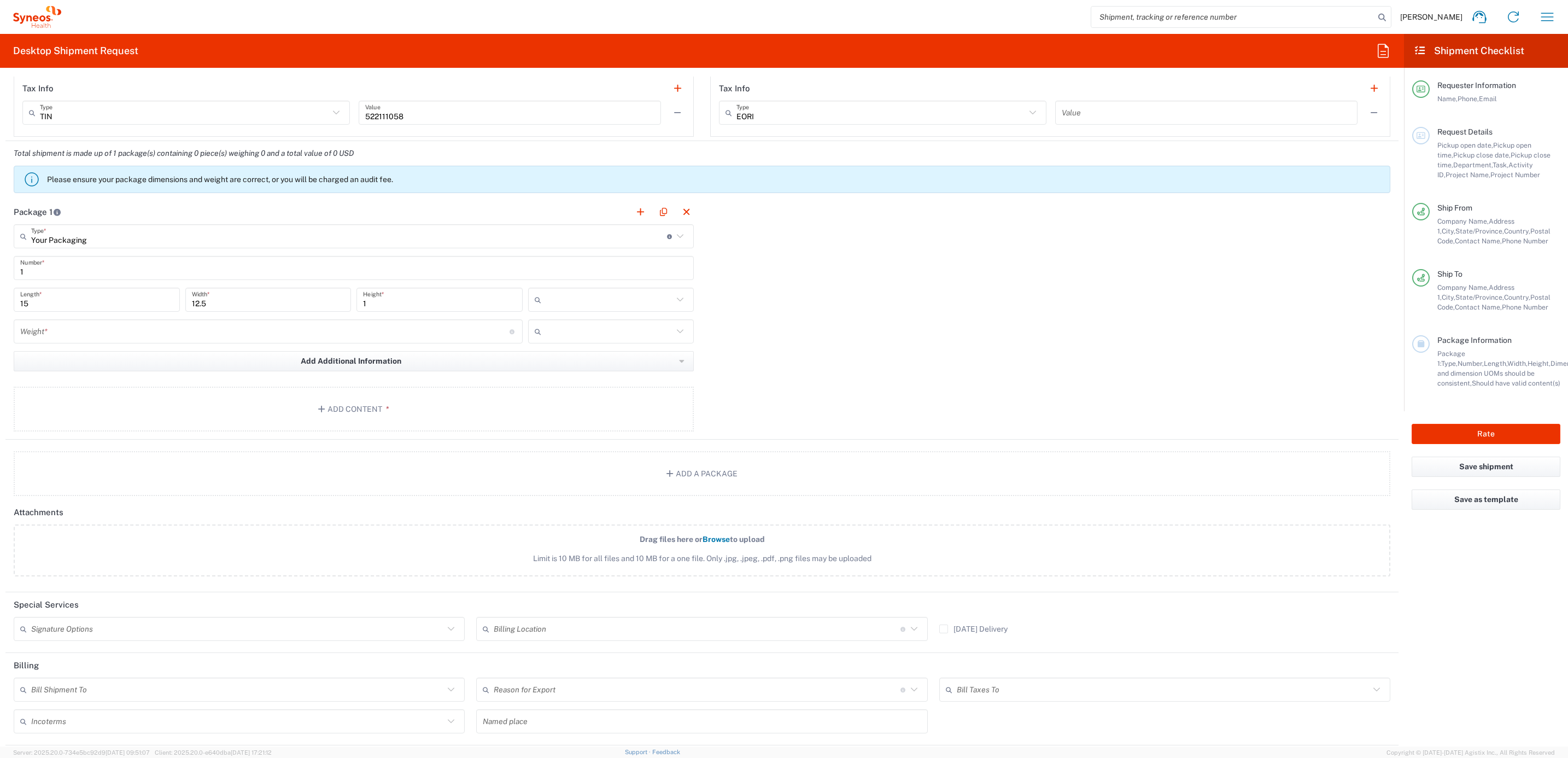
click at [632, 312] on div at bounding box center [611, 300] width 166 height 24
click at [637, 298] on input "text" at bounding box center [609, 300] width 128 height 18
click at [568, 371] on agx-dropdown-content "cm ft in" at bounding box center [606, 343] width 164 height 55
click at [573, 366] on span "in" at bounding box center [605, 362] width 163 height 17
type input "in"
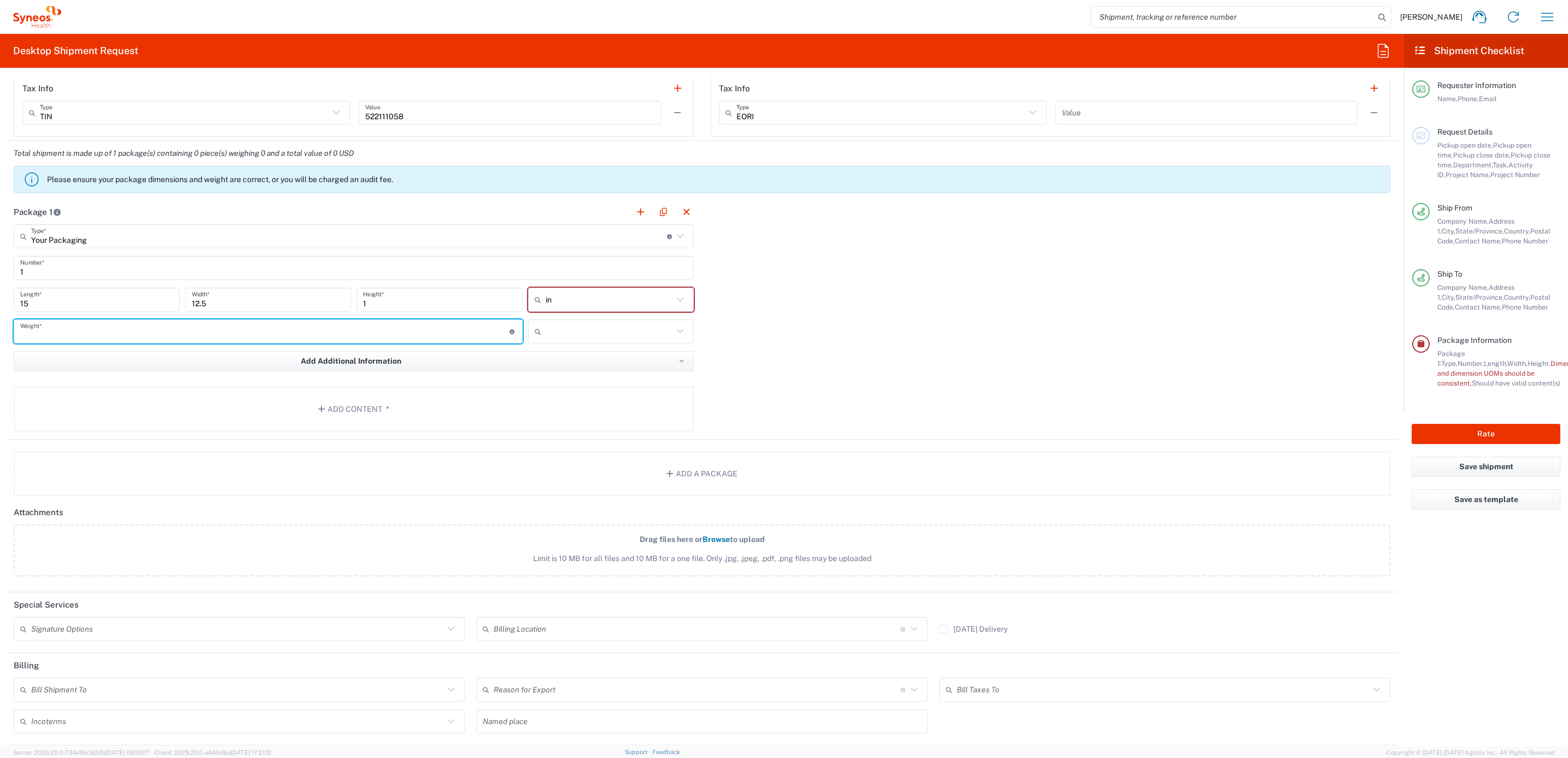
click at [291, 338] on input "number" at bounding box center [265, 331] width 489 height 19
type input "10"
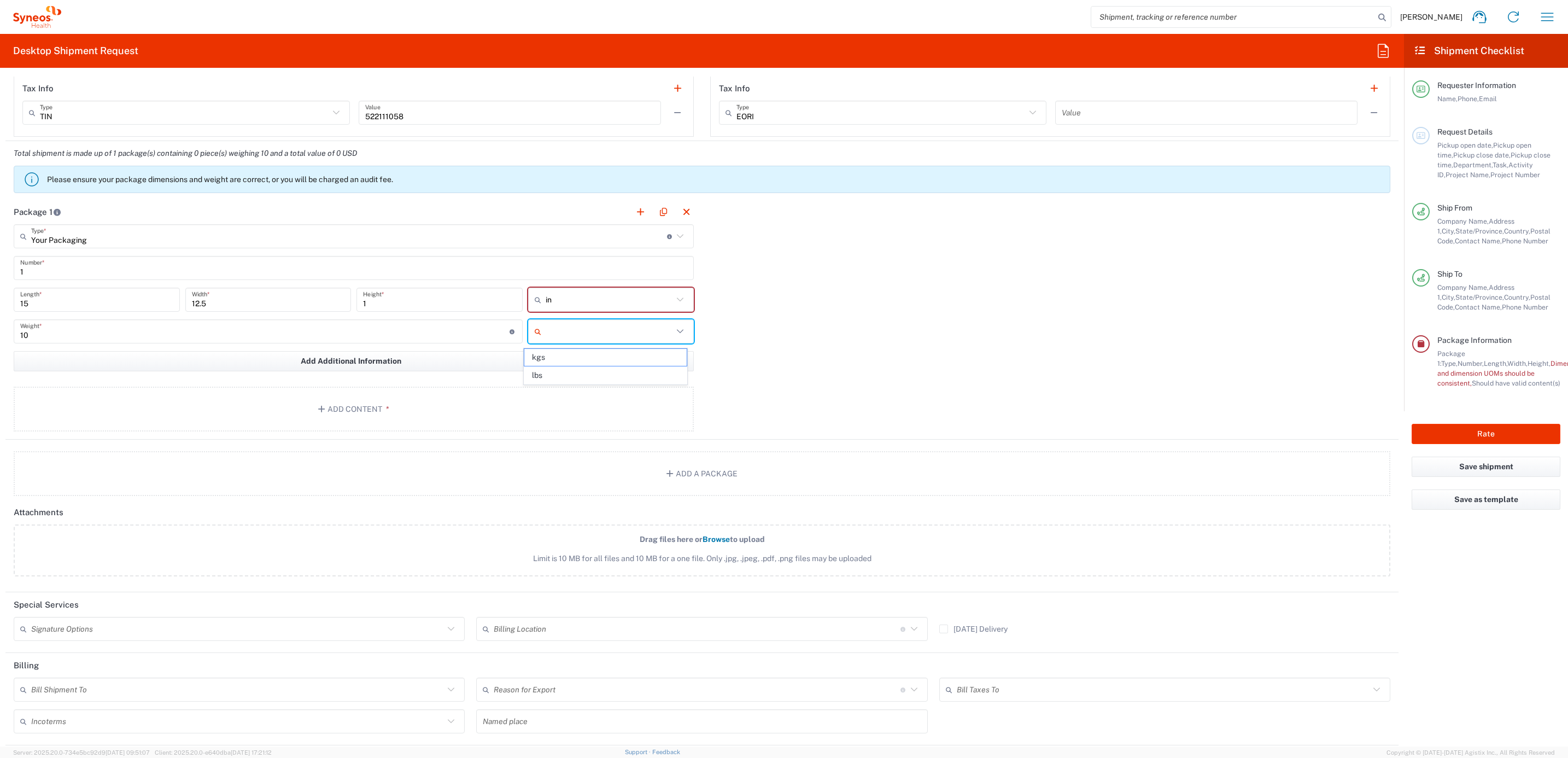
click at [604, 340] on input "text" at bounding box center [609, 331] width 128 height 18
click at [583, 378] on span "lbs" at bounding box center [605, 376] width 163 height 17
type input "lbs"
click at [374, 424] on button "Add Content *" at bounding box center [353, 409] width 680 height 45
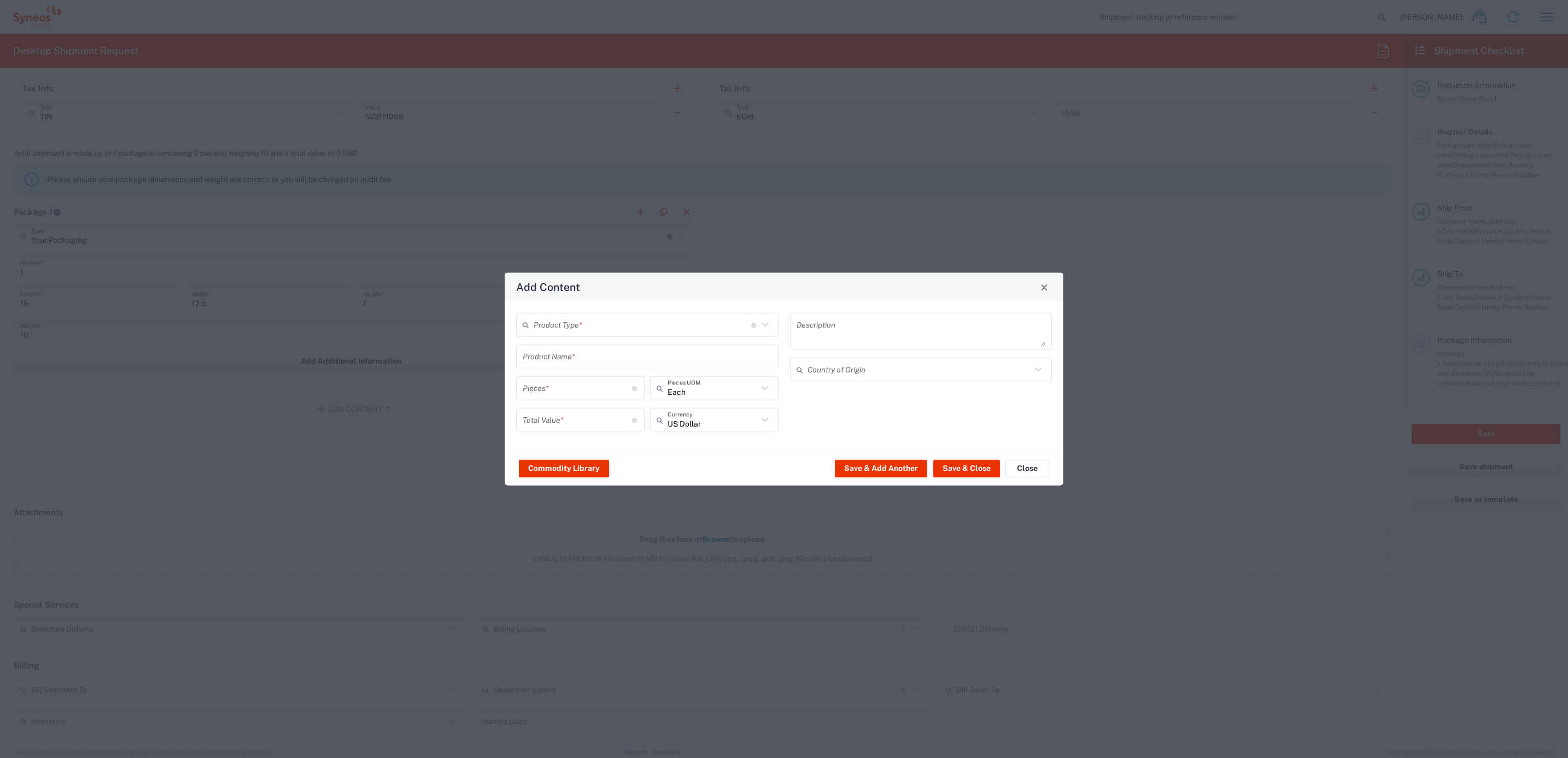
click at [661, 335] on div "Product Type * Document: Paper document generated internally by Syneos, a clien…" at bounding box center [647, 325] width 262 height 24
click at [623, 362] on span "General Commodity" at bounding box center [648, 366] width 260 height 17
type input "General Commodity"
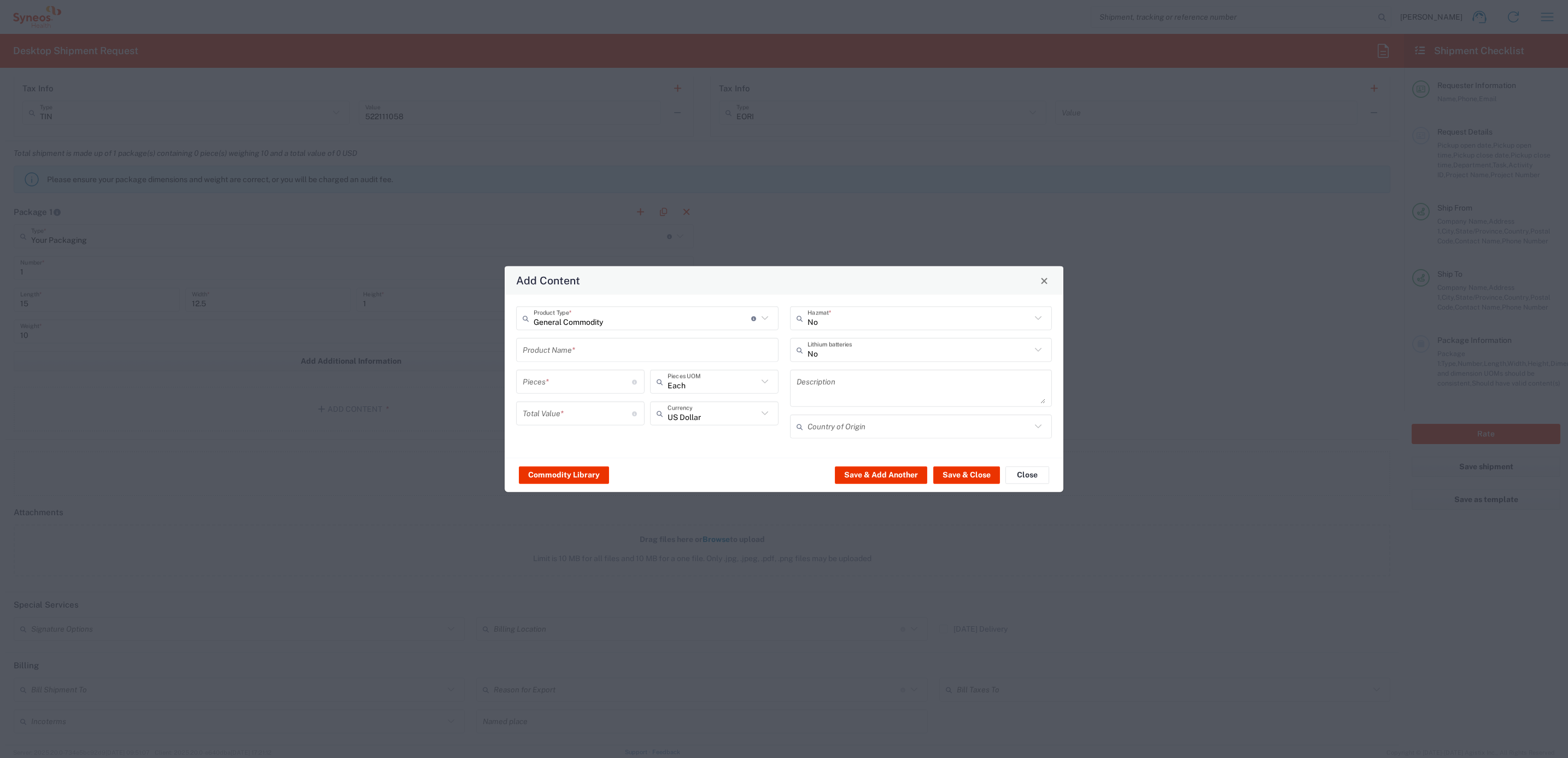
click at [562, 346] on input "text" at bounding box center [648, 349] width 250 height 19
type input "T"
type input "iPad 20W USB-C-c power adapter"
type input "1"
type textarea "iPad 20W USB-C-c power adapter"
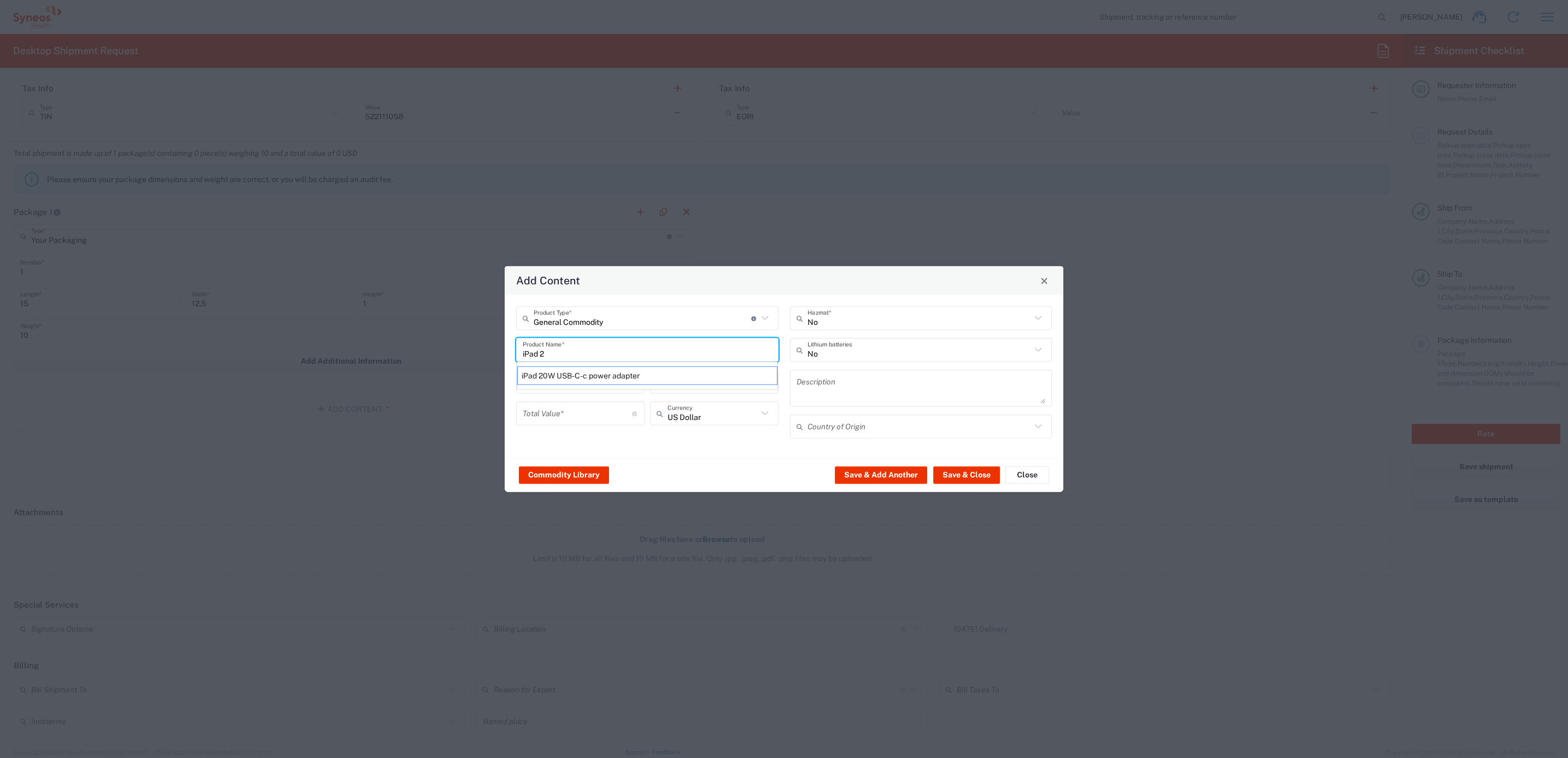
type input "China"
type input "iPad 20W USB-C Power Adapter"
click at [556, 422] on div "Total Value * Total value of all the pieces" at bounding box center [580, 413] width 128 height 24
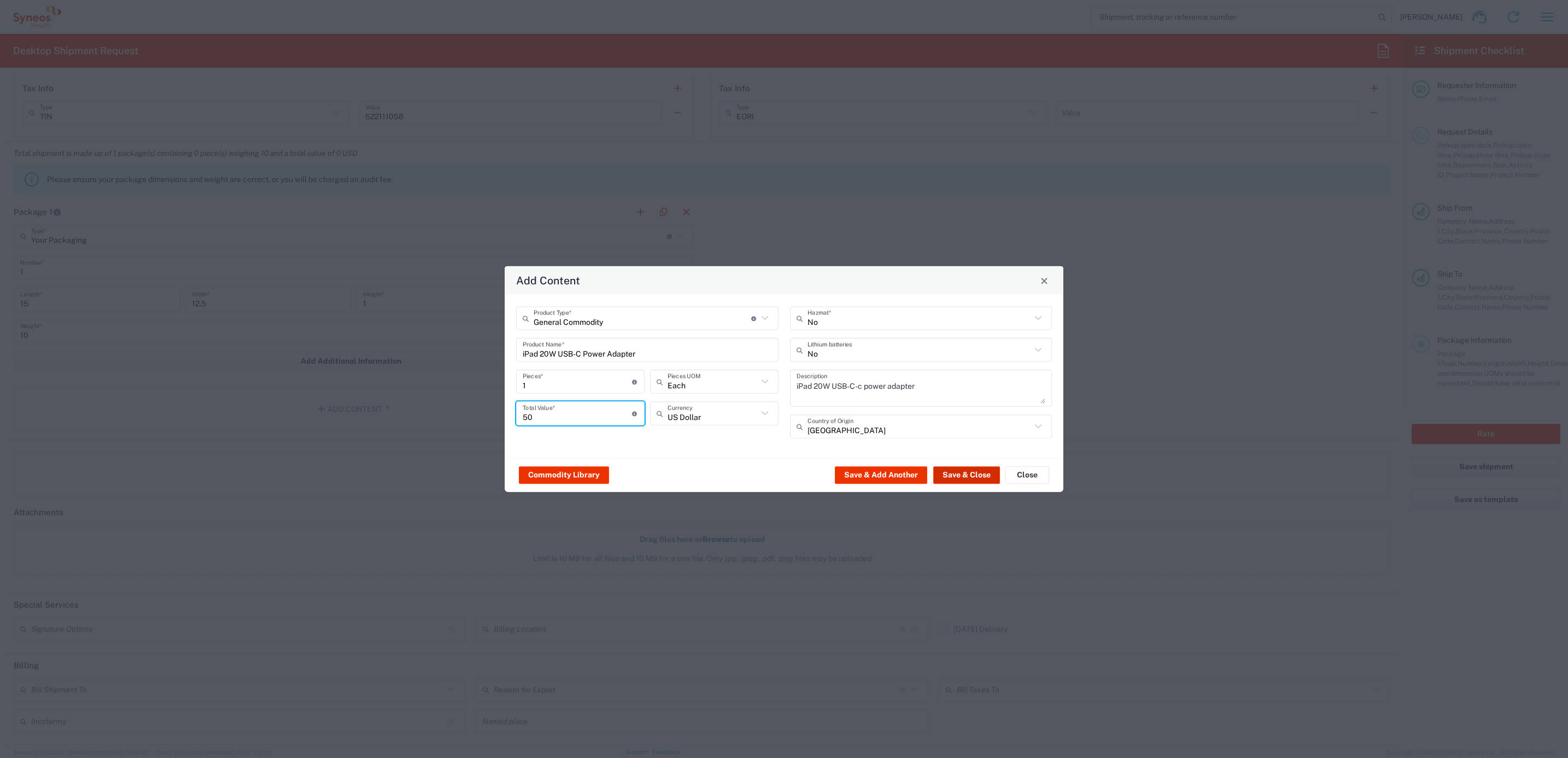
type input "50"
click at [990, 478] on button "Save & Close" at bounding box center [967, 474] width 67 height 18
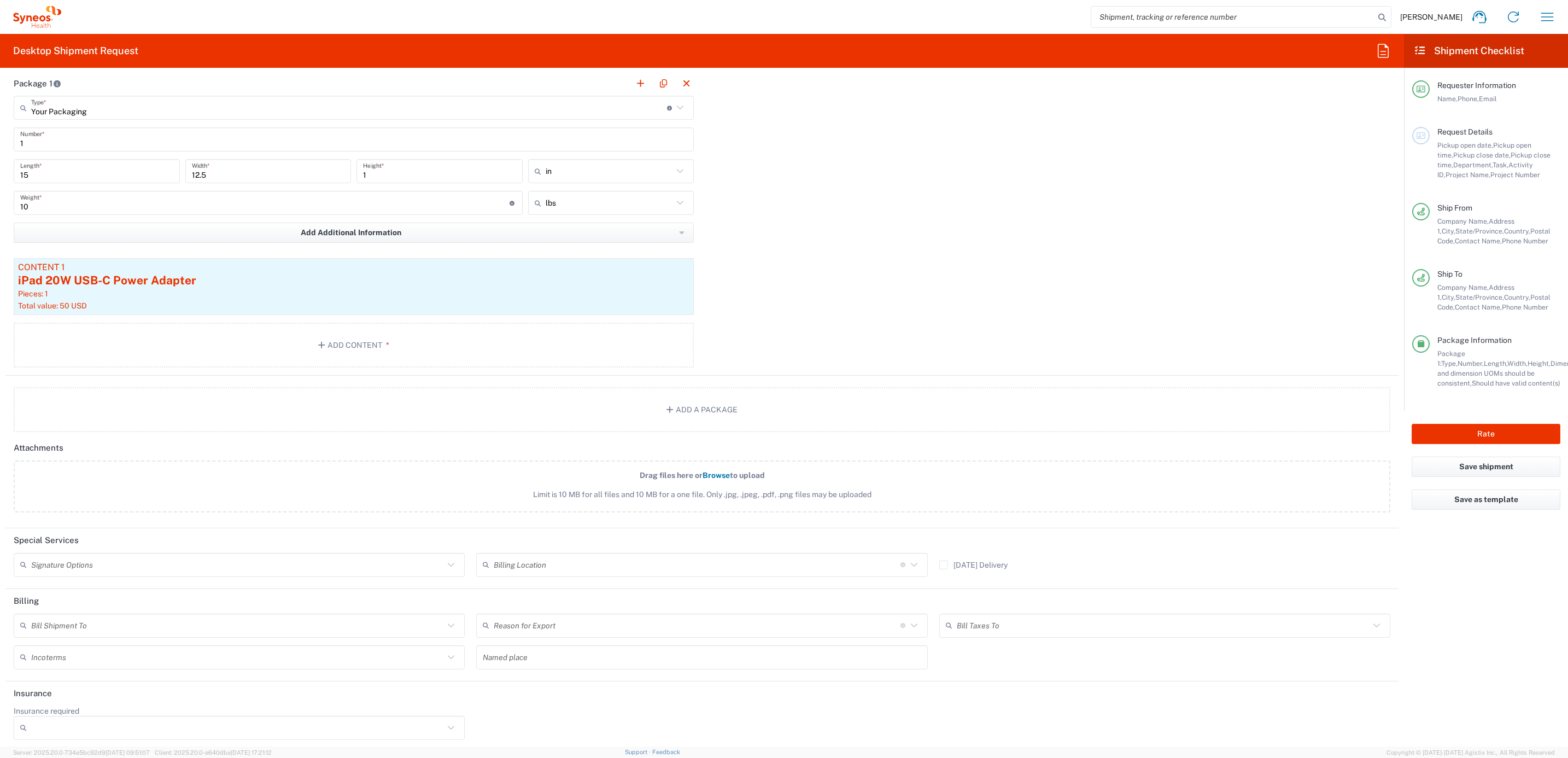
scroll to position [957, 0]
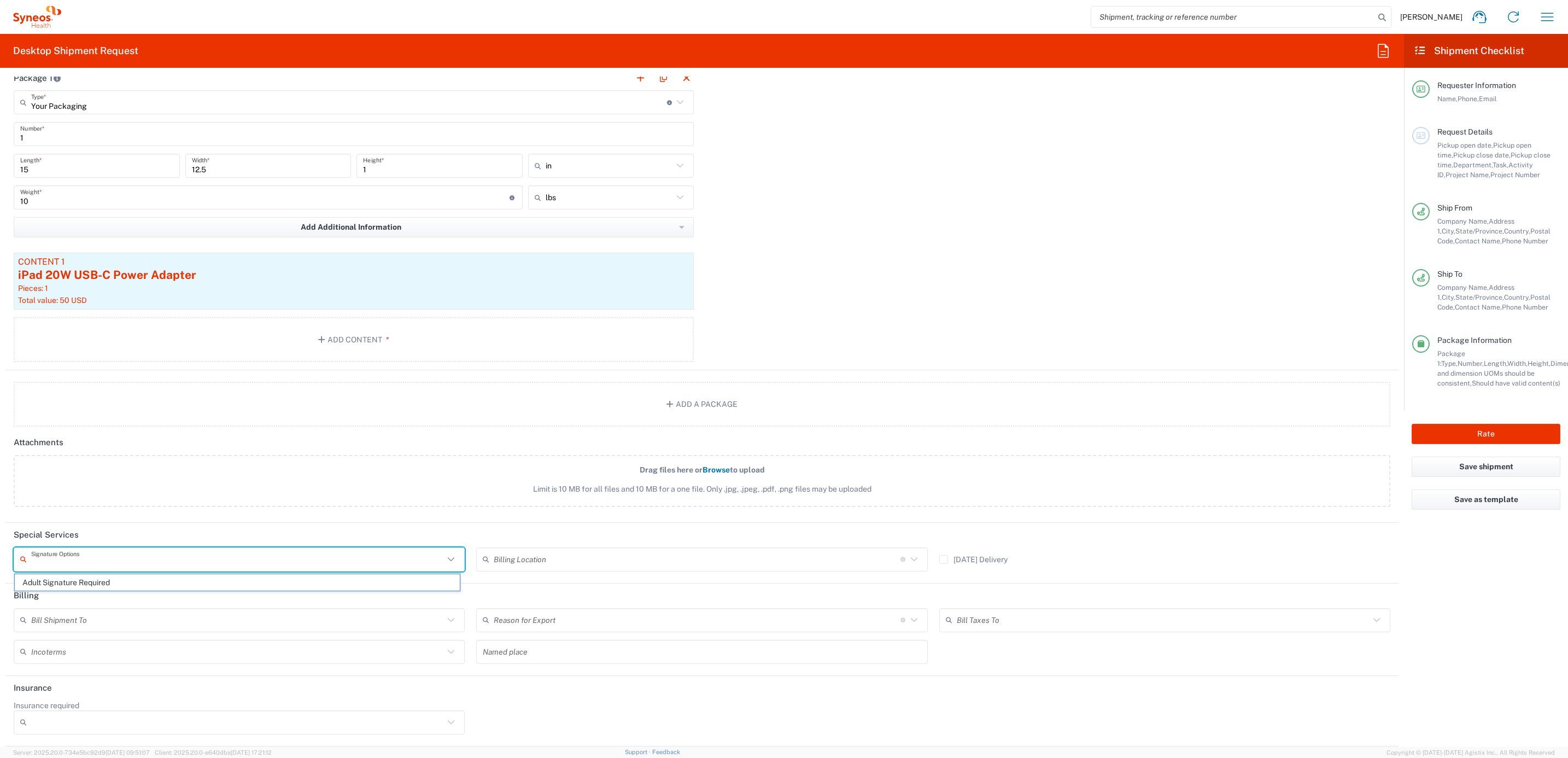
click at [128, 565] on input "text" at bounding box center [237, 559] width 413 height 19
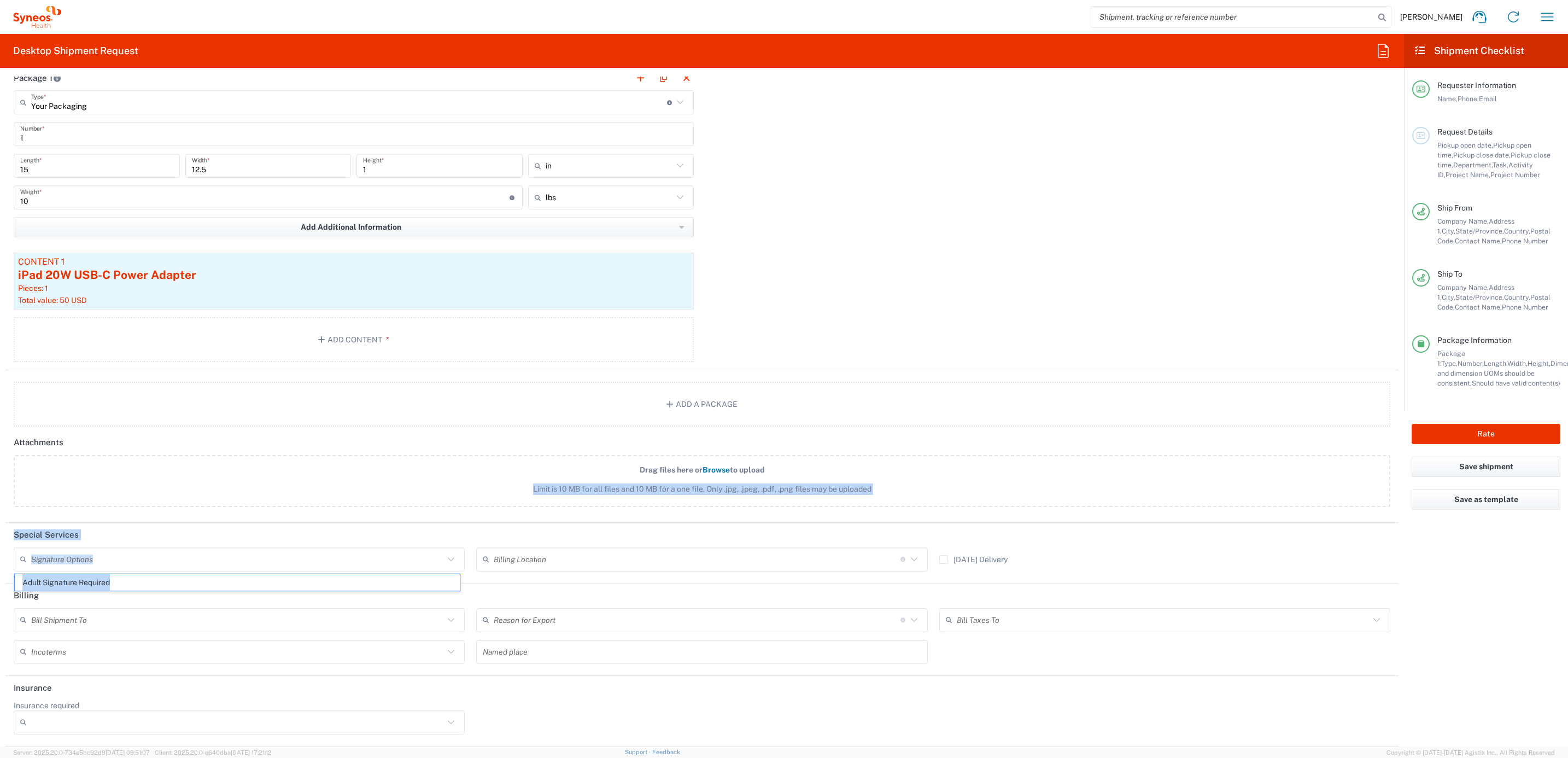
drag, startPoint x: 114, startPoint y: 581, endPoint x: 138, endPoint y: 516, distance: 69.3
click at [138, 516] on form "Requester Information Syneos Deployments Name * 8004500131 Phone * deployments@…" at bounding box center [702, 412] width 1404 height 670
click at [724, 312] on div "Package 1 Your Packaging Type * Material used to package goods Envelope Large B…" at bounding box center [702, 218] width 1393 height 304
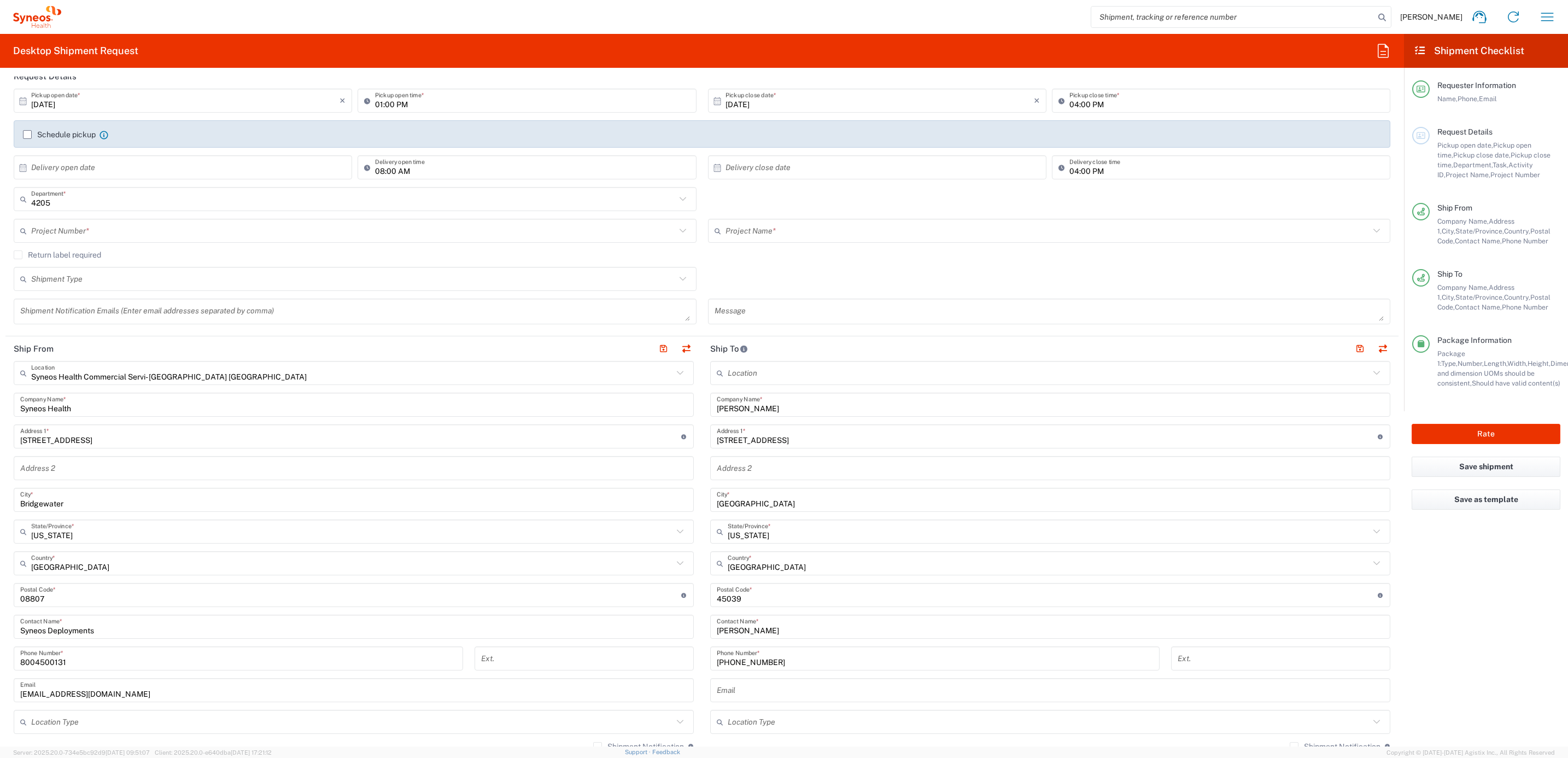
scroll to position [0, 0]
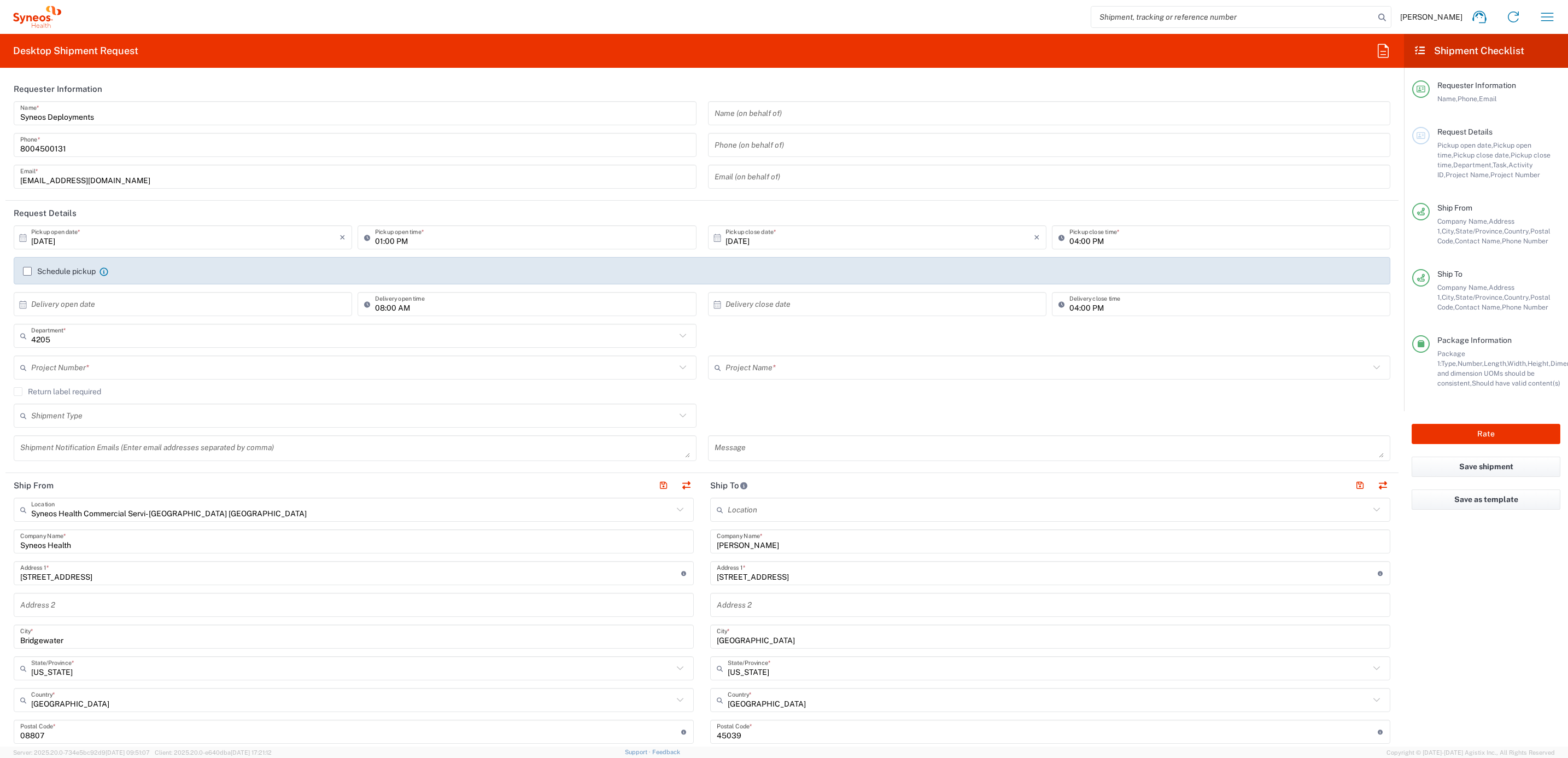
click at [141, 365] on input "text" at bounding box center [353, 367] width 645 height 19
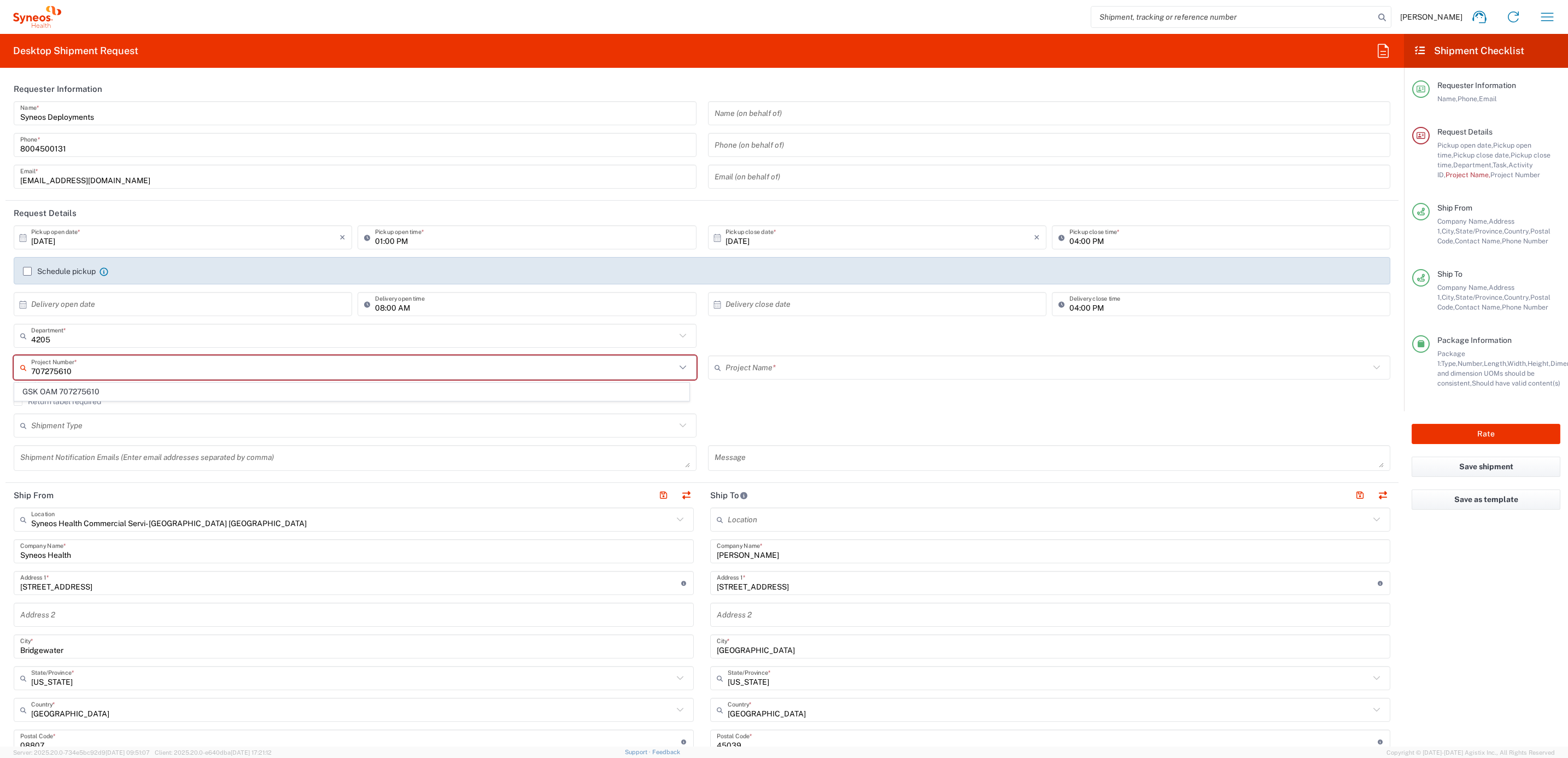
drag, startPoint x: 110, startPoint y: 388, endPoint x: 231, endPoint y: 394, distance: 121.1
click at [110, 389] on span "GSK OAM 707275610" at bounding box center [351, 392] width 674 height 17
type input "GSK OAM 707275610"
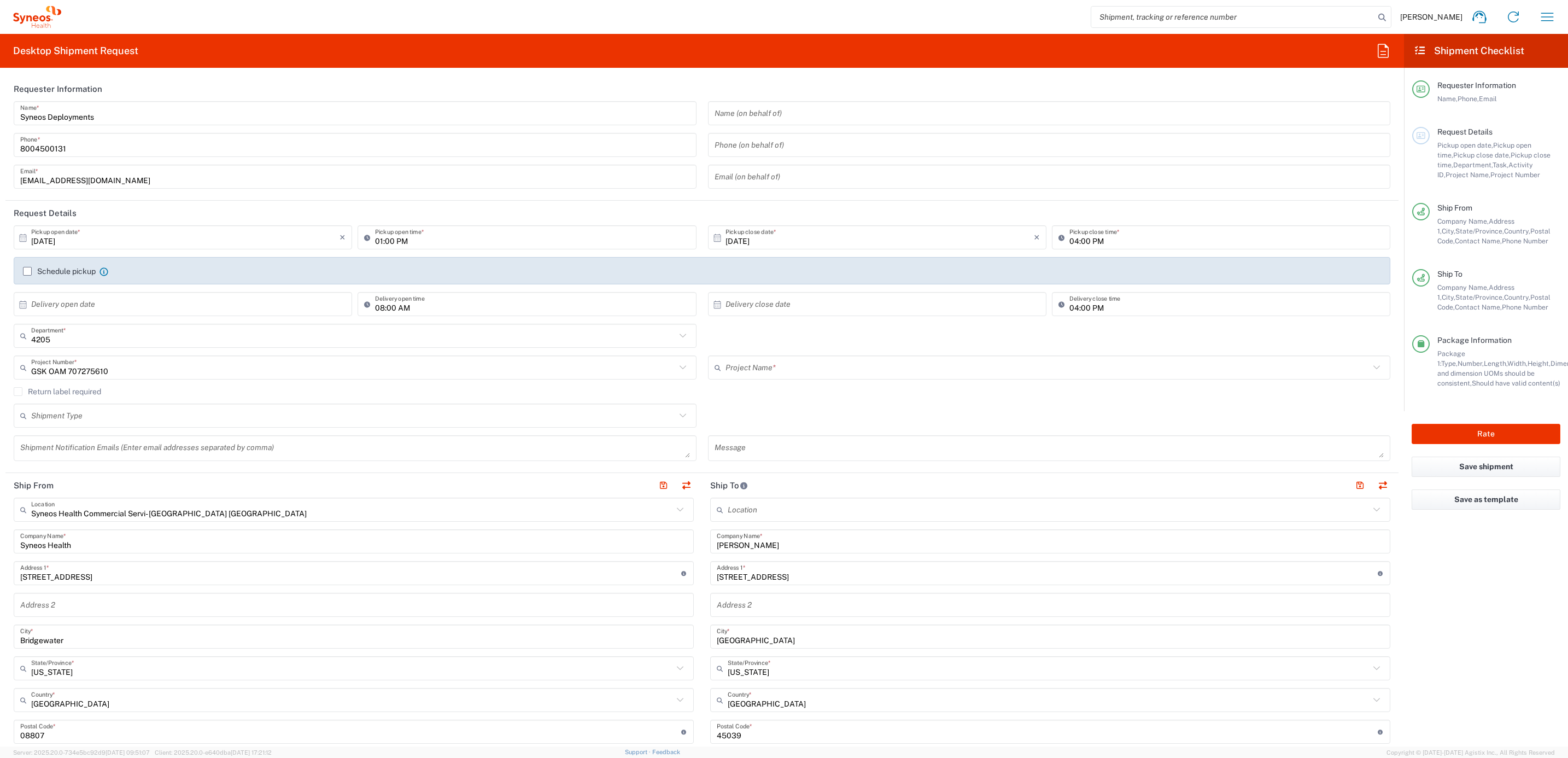
type input "GSK OAM 707275610"
click at [1485, 433] on button "Rate" at bounding box center [1486, 433] width 149 height 20
type input "GSK OAM 707275610"
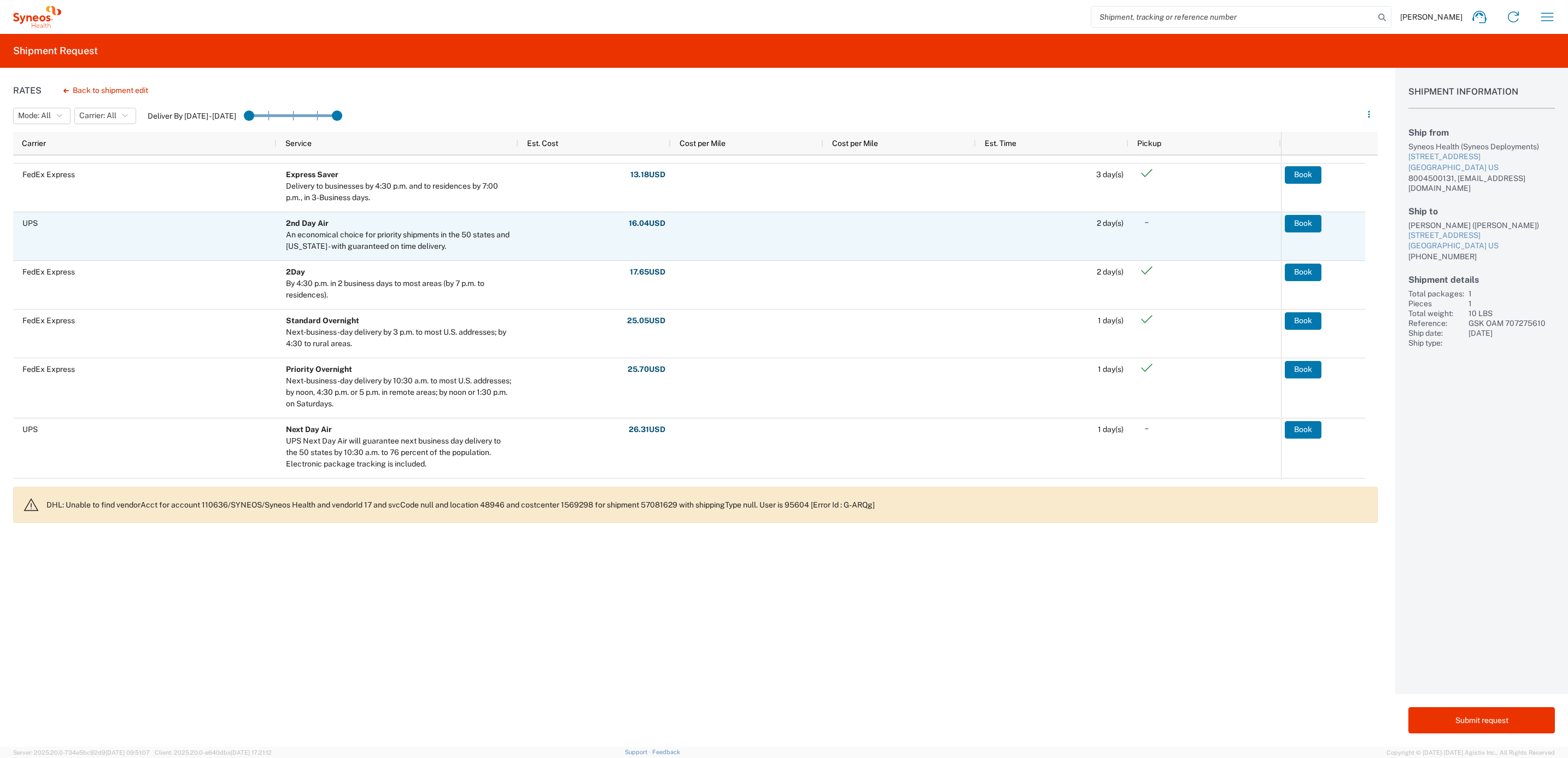
scroll to position [164, 0]
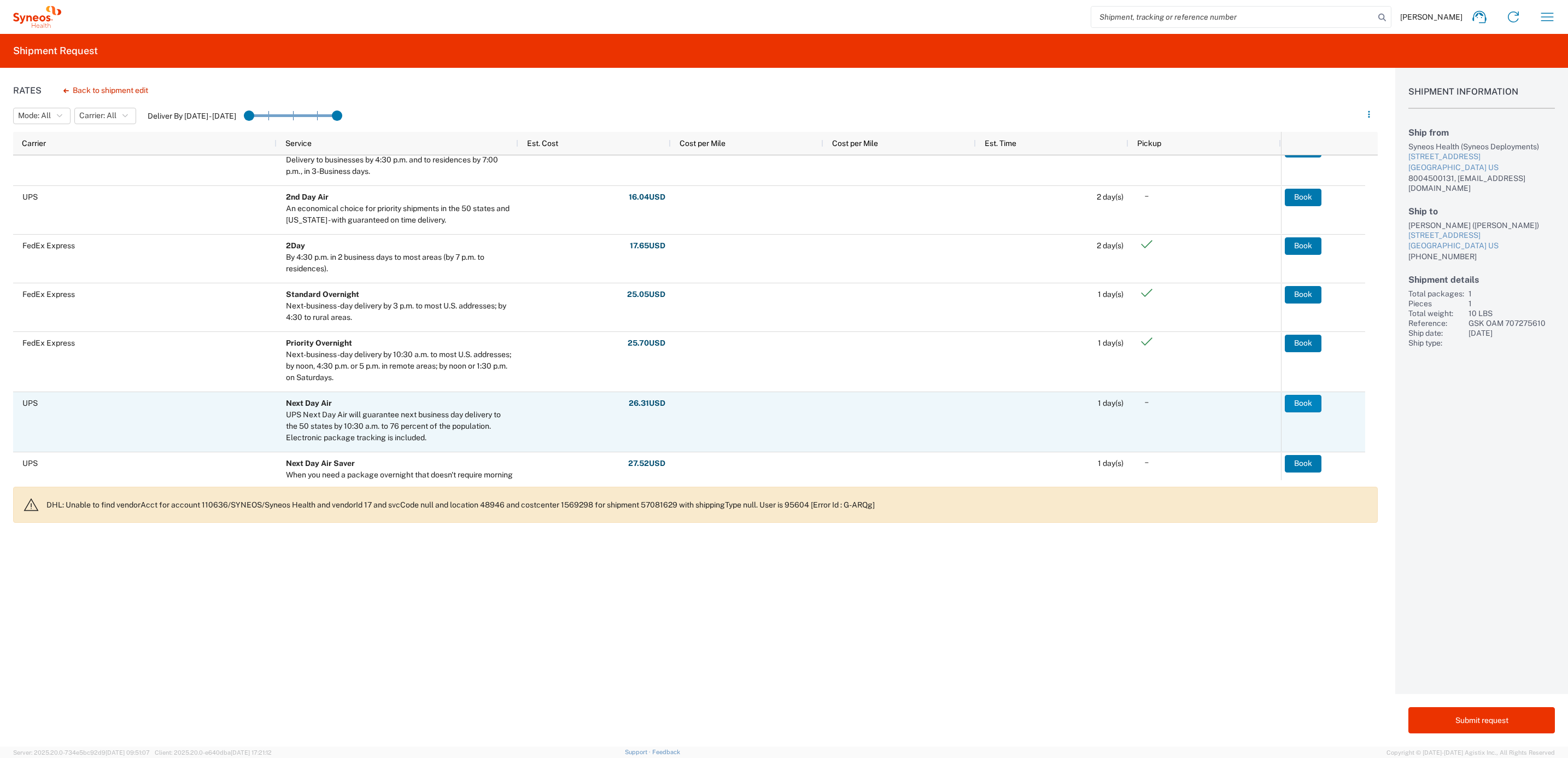
click at [1299, 400] on button "Book" at bounding box center [1303, 403] width 37 height 18
